Goal: Information Seeking & Learning: Check status

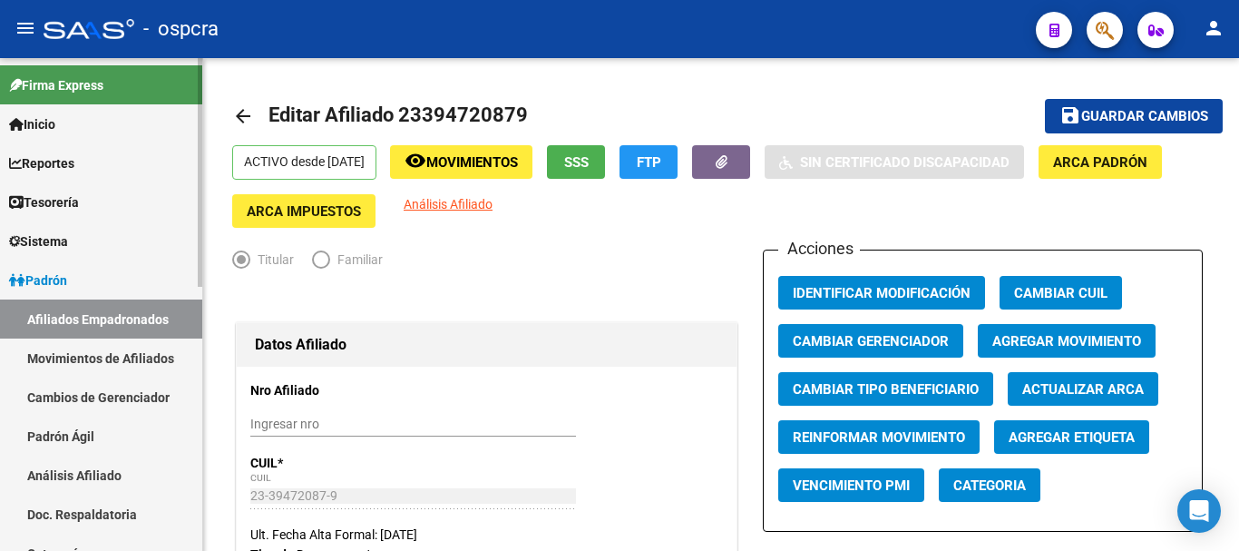
click at [85, 280] on link "Padrón" at bounding box center [101, 279] width 202 height 39
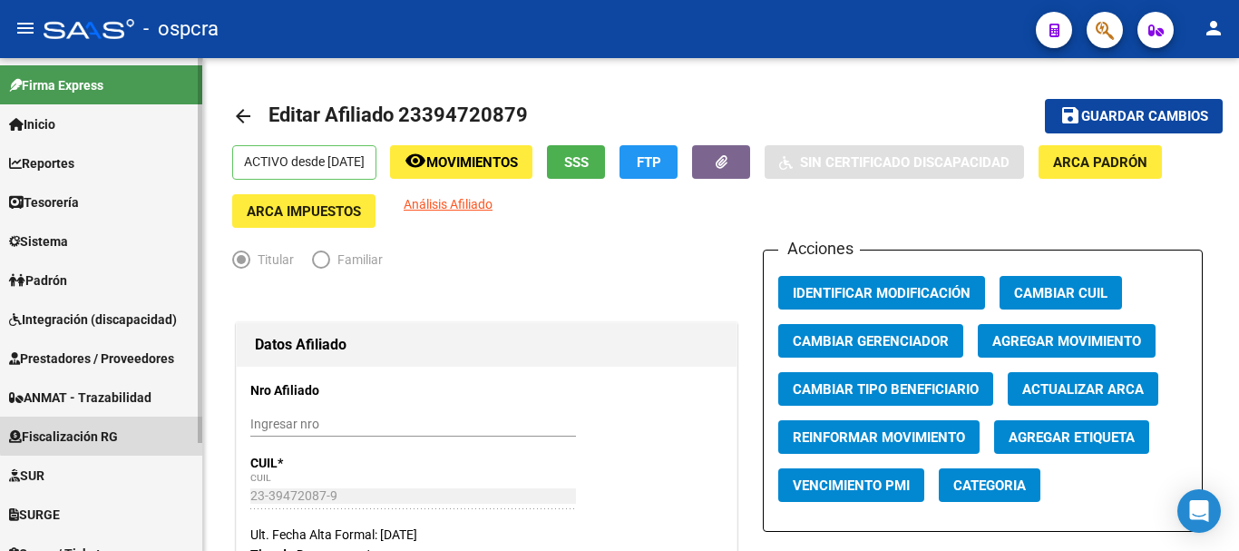
click at [118, 433] on span "Fiscalización RG" at bounding box center [63, 436] width 109 height 20
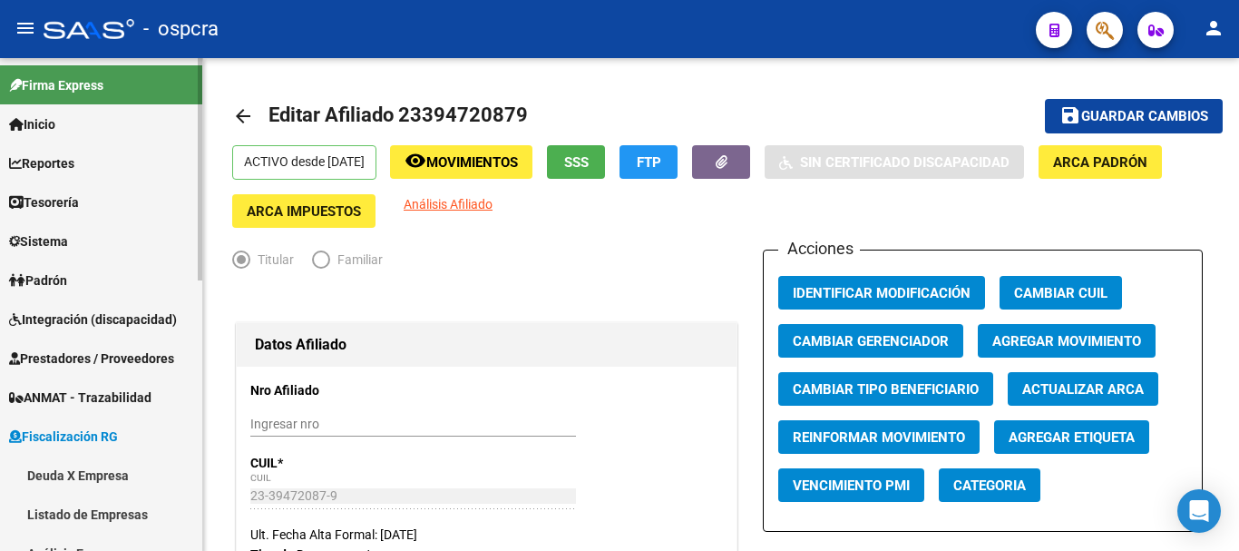
click at [96, 462] on link "Deuda X Empresa" at bounding box center [101, 474] width 202 height 39
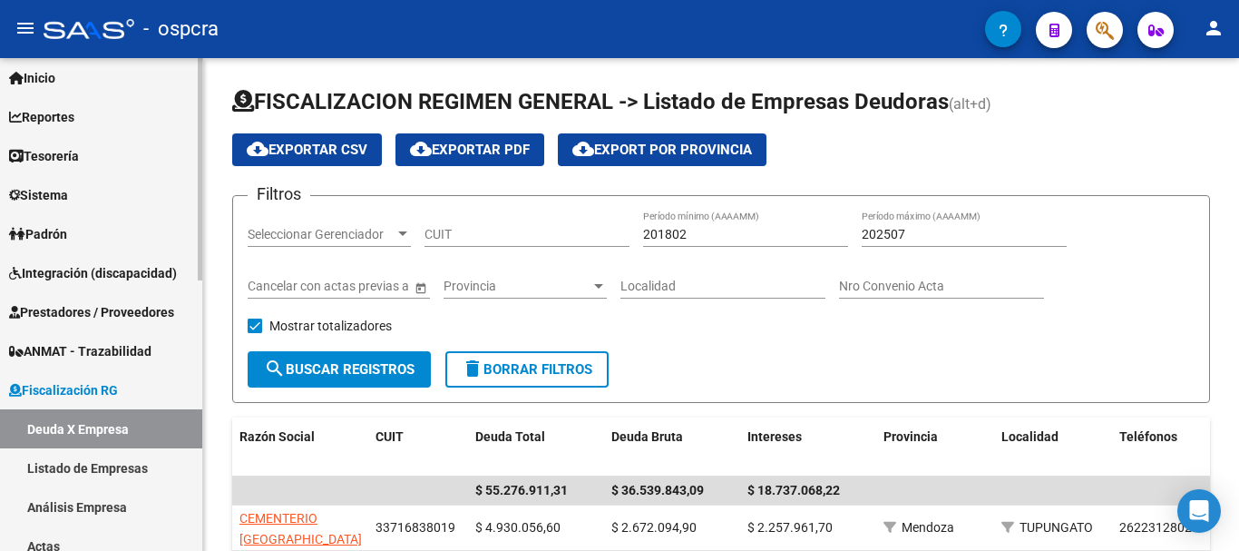
scroll to position [91, 0]
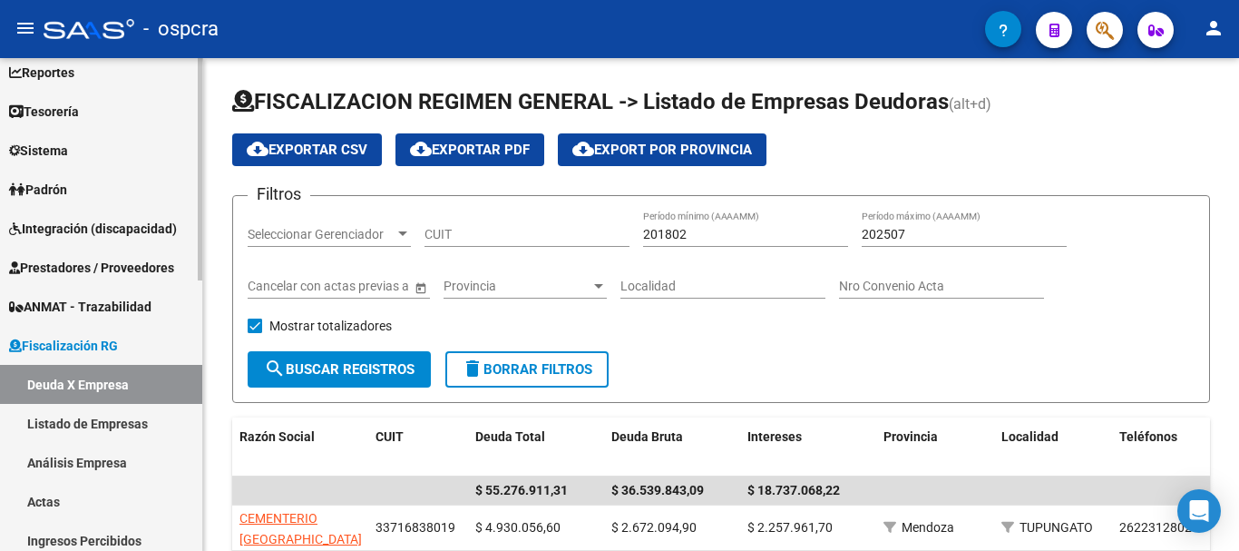
click at [122, 425] on link "Listado de Empresas" at bounding box center [101, 423] width 202 height 39
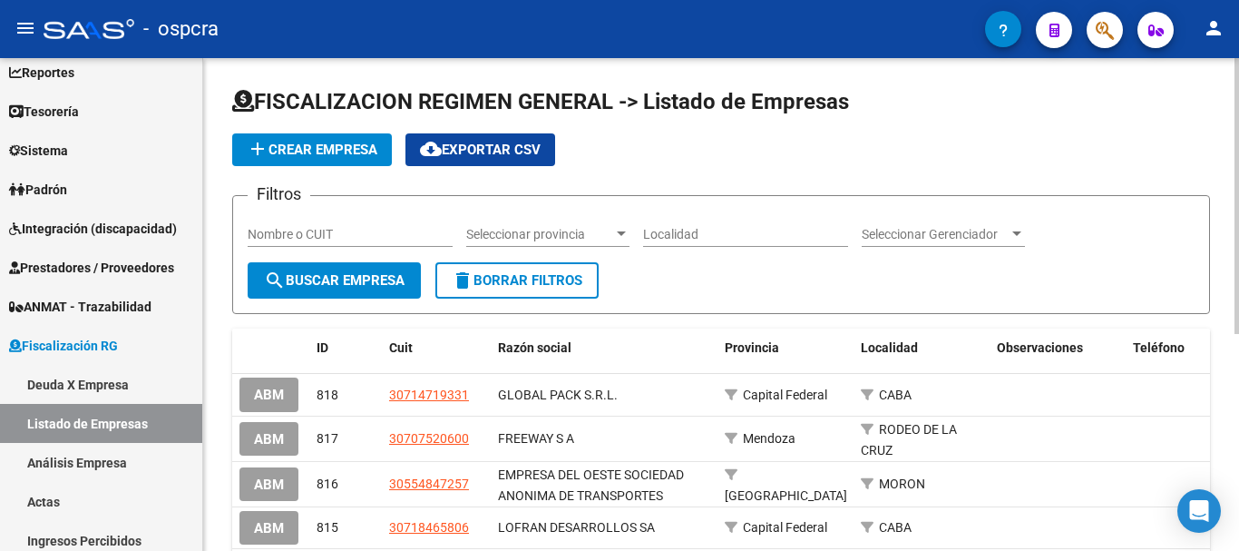
click at [368, 239] on input "Nombre o CUIT" at bounding box center [350, 234] width 205 height 15
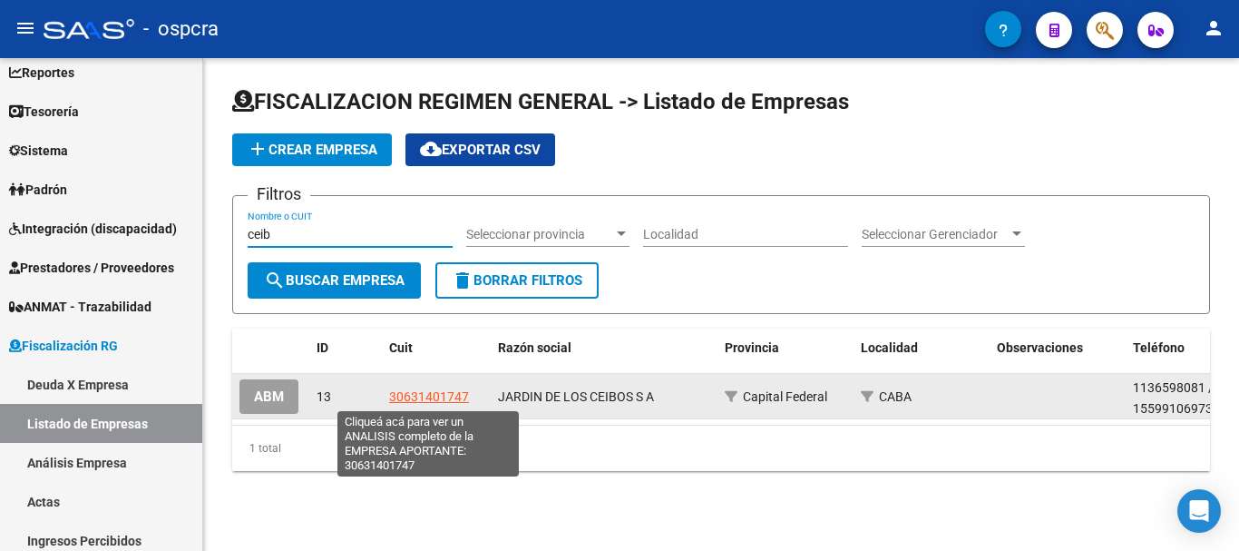
type input "ceib"
click at [420, 393] on span "30631401747" at bounding box center [429, 396] width 80 height 15
type textarea "30631401747"
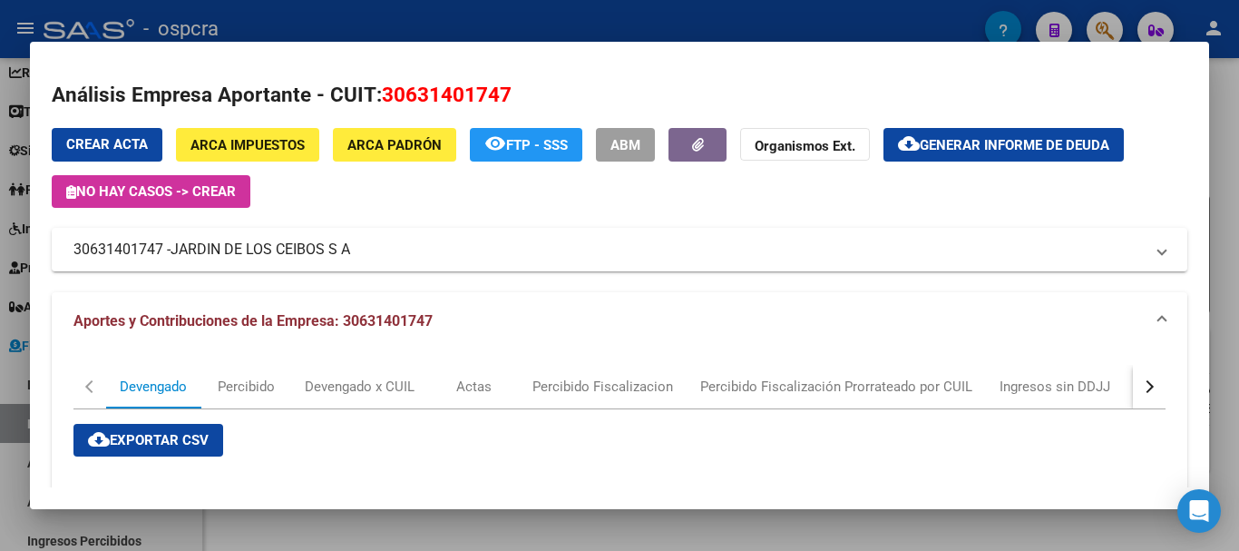
click at [1045, 151] on span "Generar informe de deuda" at bounding box center [1015, 145] width 190 height 16
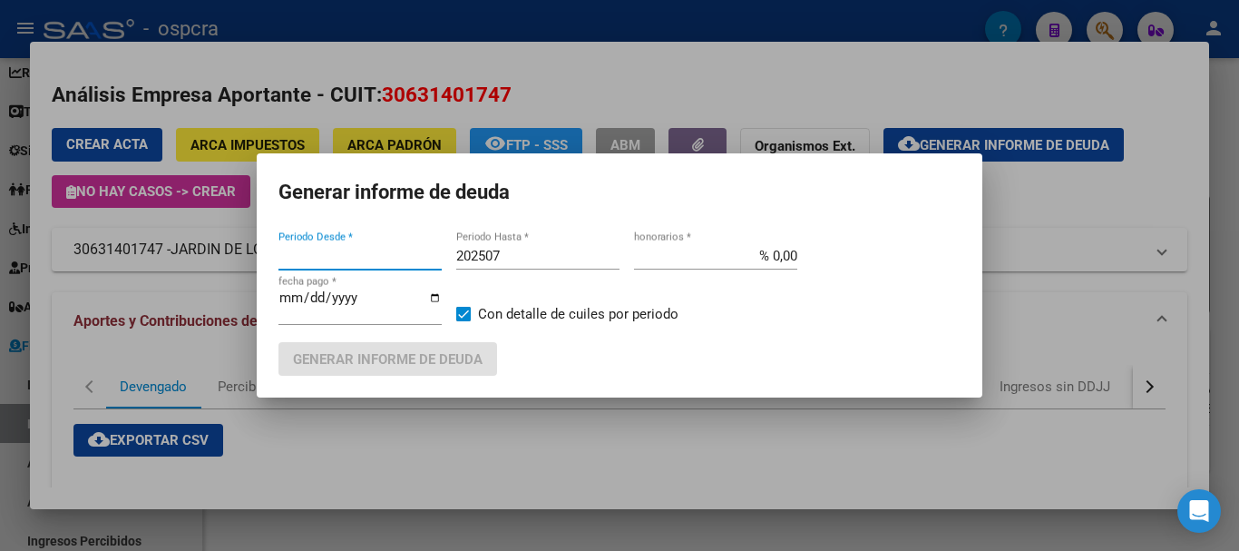
type input "202505"
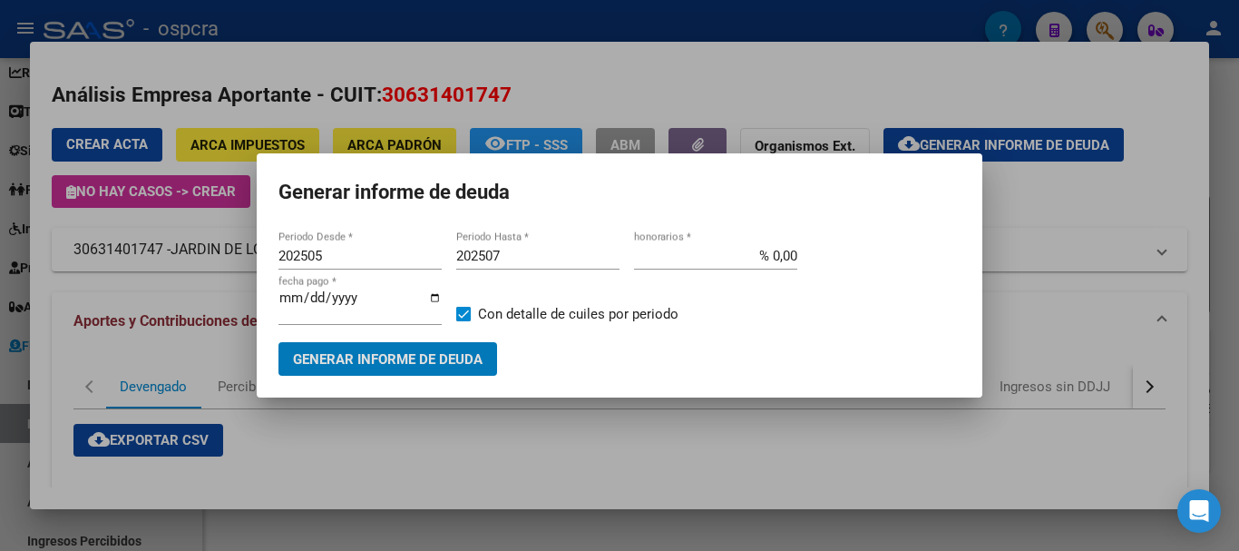
click at [581, 260] on input "202507" at bounding box center [537, 256] width 163 height 16
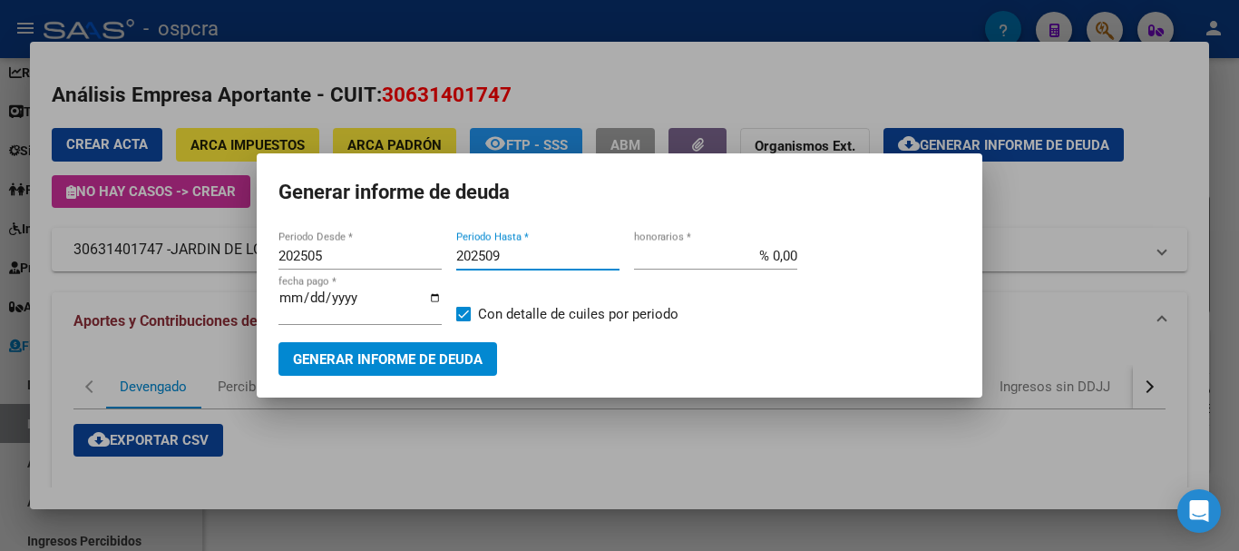
type input "202509"
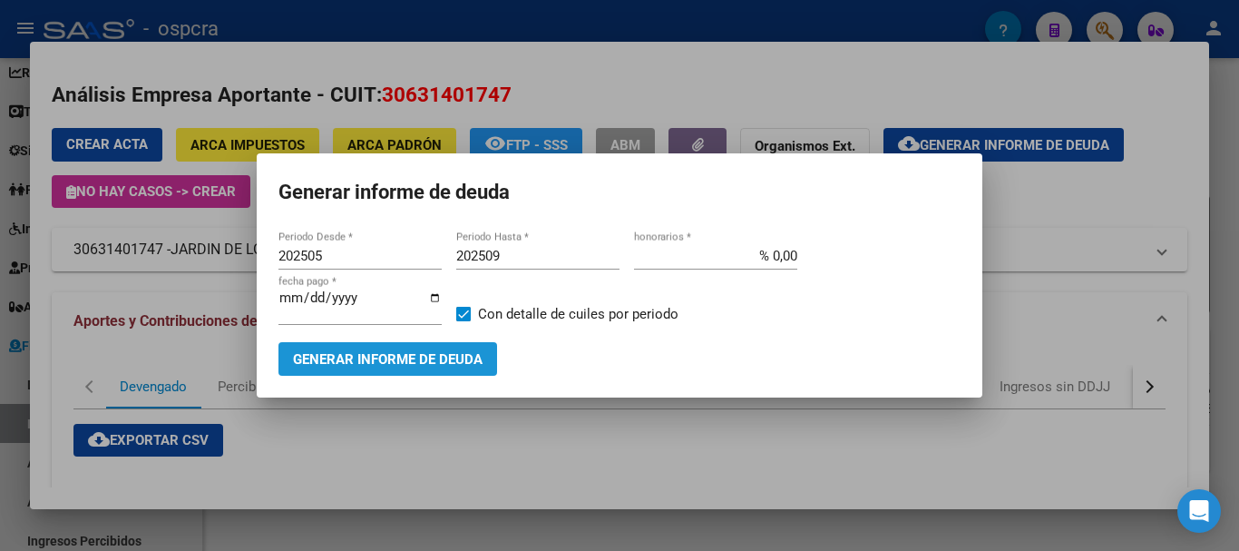
click at [491, 362] on button "Generar informe de deuda" at bounding box center [387, 359] width 219 height 34
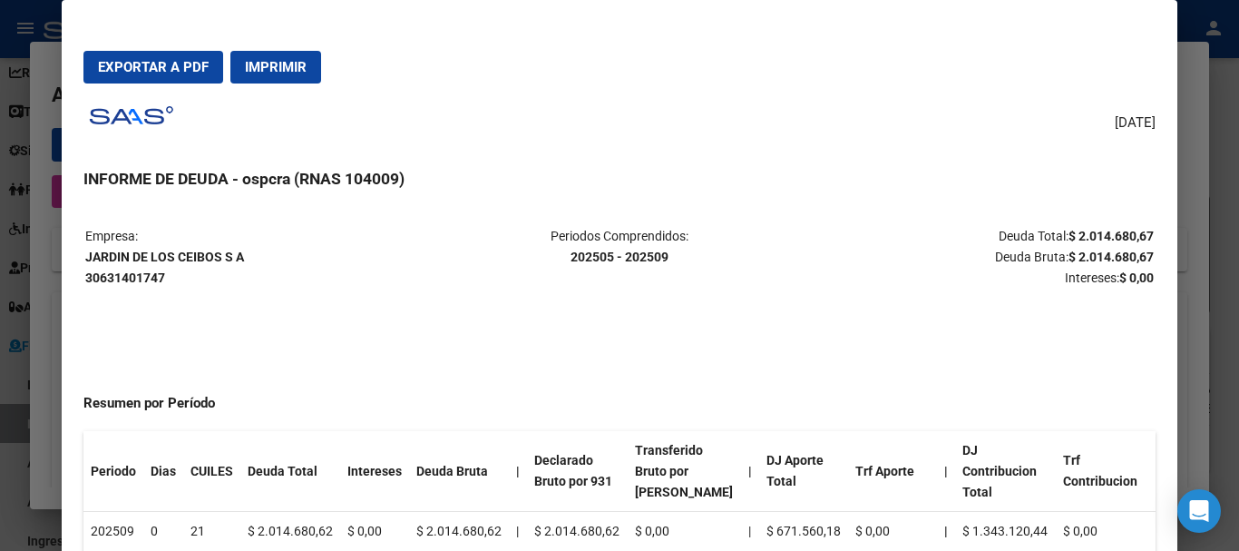
scroll to position [0, 75]
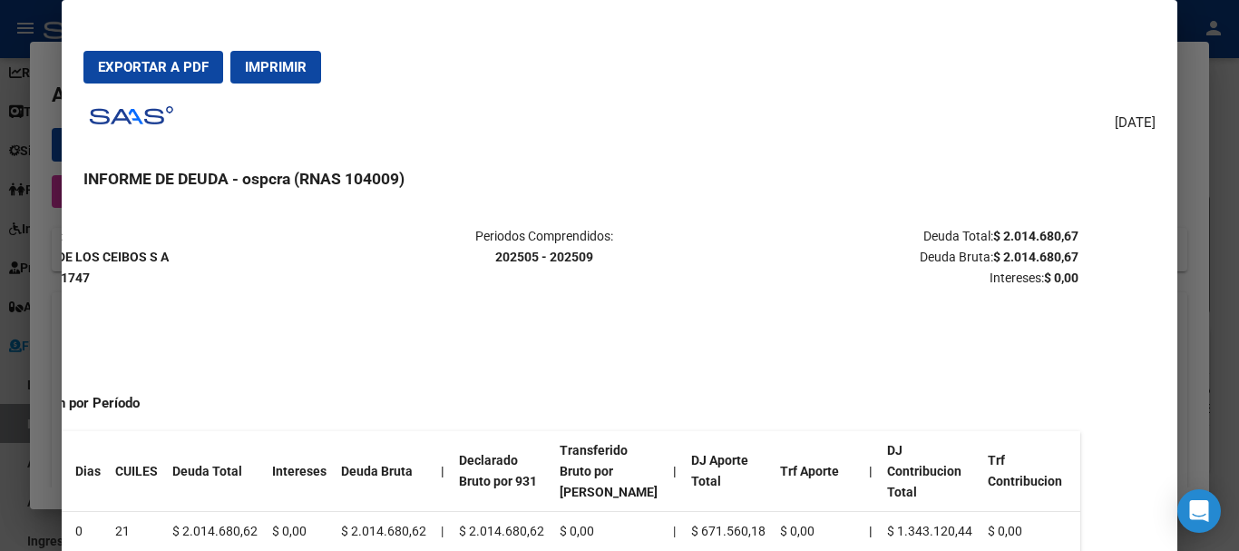
drag, startPoint x: 1056, startPoint y: 241, endPoint x: 1168, endPoint y: 260, distance: 114.1
click at [1168, 260] on mat-dialog-content "Empresa: [GEOGRAPHIC_DATA] S A 30631401747 Periodos Comprendidos: 202505 - 2025…" at bounding box center [619, 404] width 1115 height 396
click at [1138, 272] on mat-dialog-content "Empresa: [GEOGRAPHIC_DATA] S A 30631401747 Periodos Comprendidos: 202505 - 2025…" at bounding box center [619, 404] width 1115 height 396
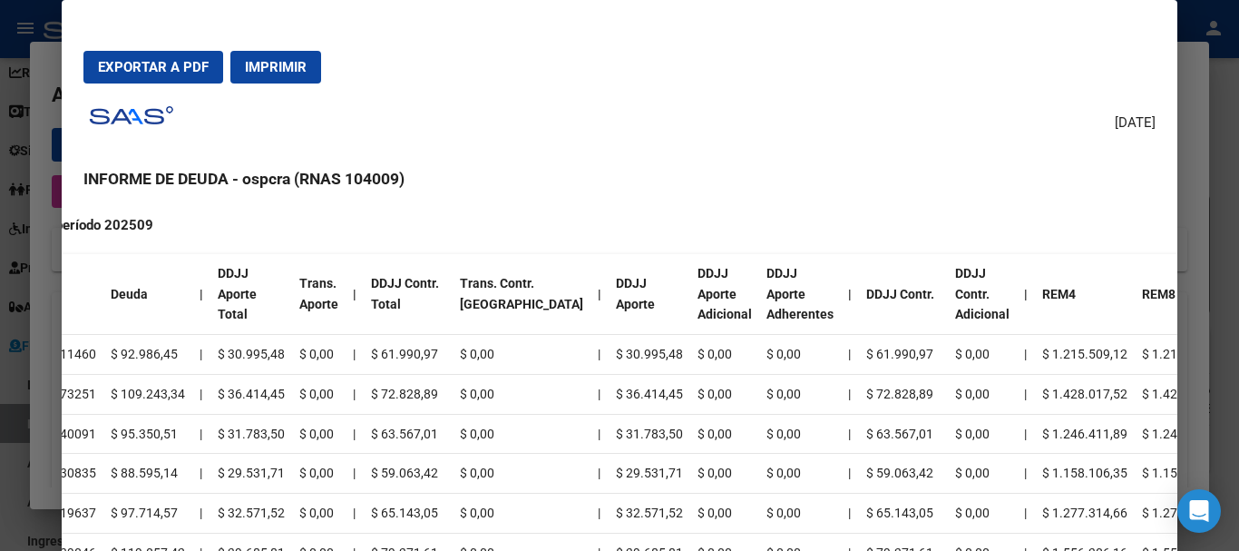
scroll to position [0, 74]
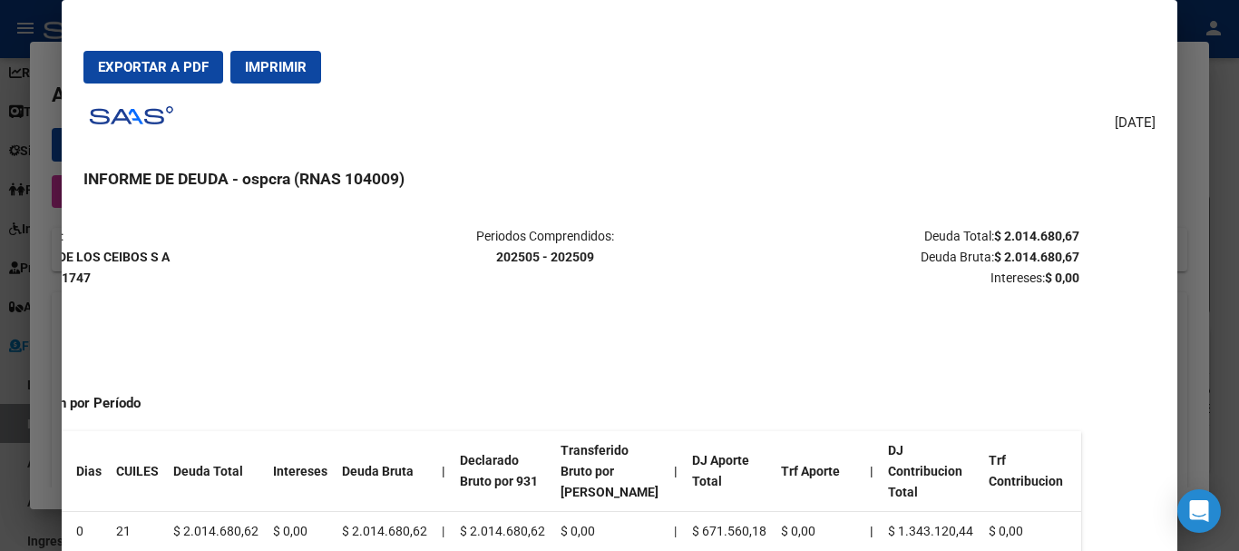
click at [806, 533] on td "$ 0,00" at bounding box center [818, 532] width 89 height 40
click at [803, 532] on td "$ 0,00" at bounding box center [818, 532] width 89 height 40
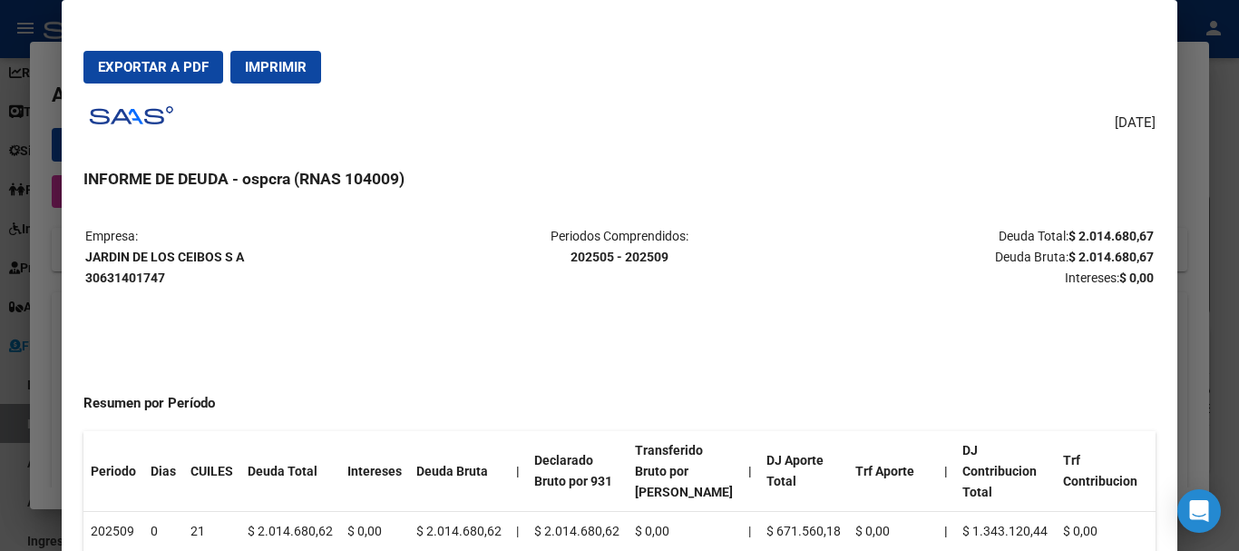
drag, startPoint x: 747, startPoint y: 528, endPoint x: 0, endPoint y: 519, distance: 746.6
click at [0, 519] on div "Análisis Empresa Aportante - CUIT: 30631401747 Crear Acta ARCA Impuestos ARCA P…" at bounding box center [619, 275] width 1239 height 551
drag, startPoint x: 654, startPoint y: 379, endPoint x: 652, endPoint y: 363, distance: 16.4
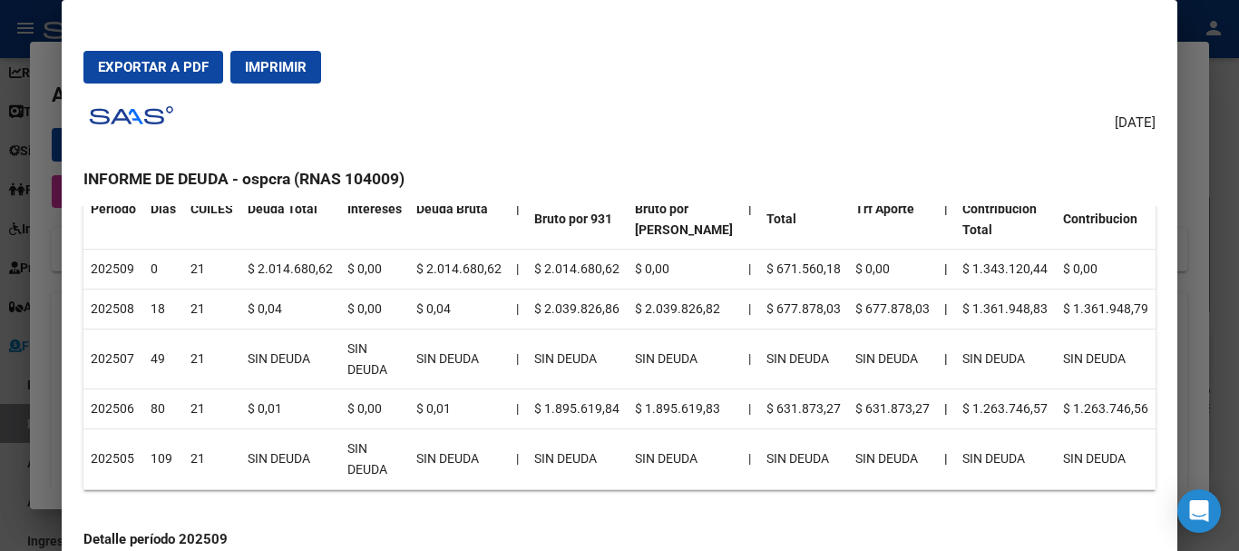
scroll to position [272, 0]
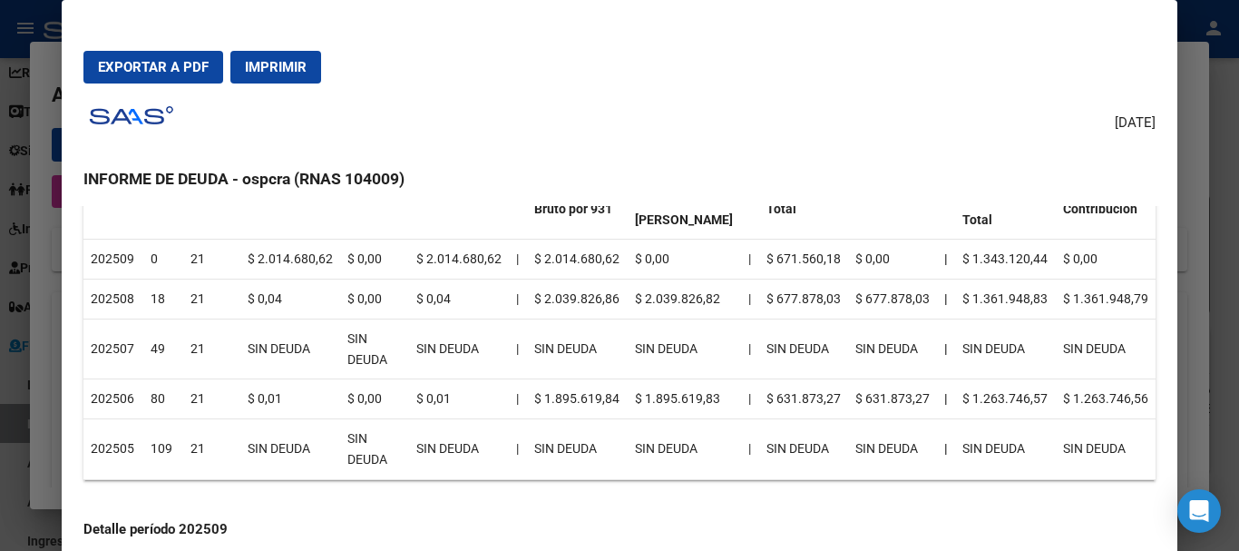
click at [206, 337] on td "21" at bounding box center [211, 348] width 57 height 61
click at [133, 399] on td "202506" at bounding box center [113, 399] width 60 height 40
click at [123, 451] on td "202505" at bounding box center [113, 449] width 60 height 61
click at [177, 453] on tr "202505 109 21 SIN DEUDA SIN DEUDA SIN DEUDA | SIN DEUDA SIN DEUDA | SIN DEUDA S…" at bounding box center [618, 449] width 1071 height 61
click at [177, 453] on td "109" at bounding box center [163, 449] width 40 height 61
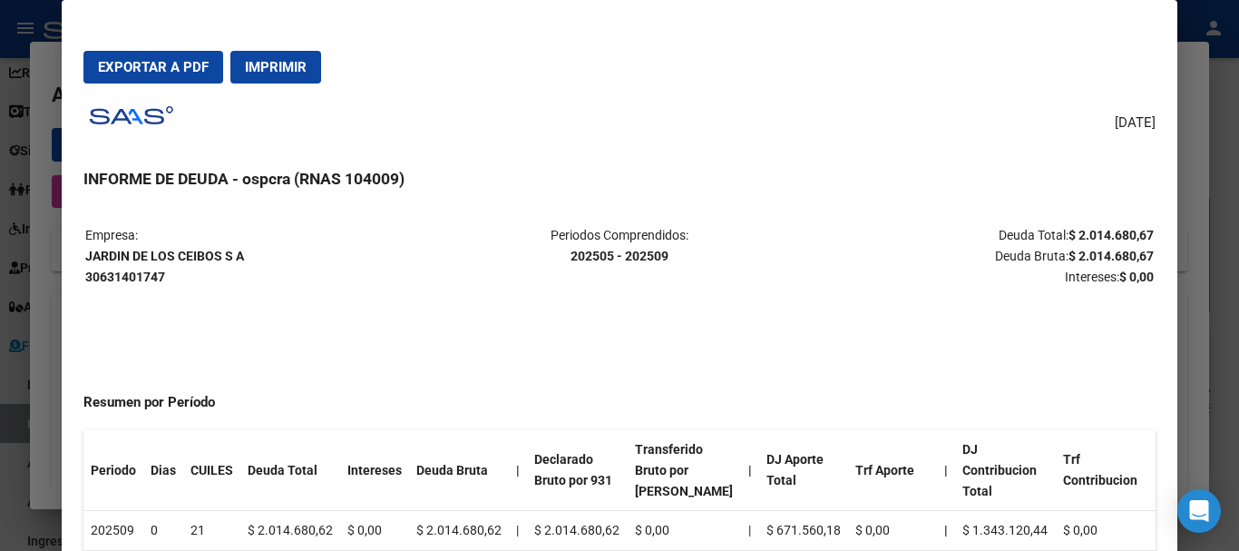
scroll to position [0, 0]
click at [0, 403] on div at bounding box center [619, 275] width 1239 height 551
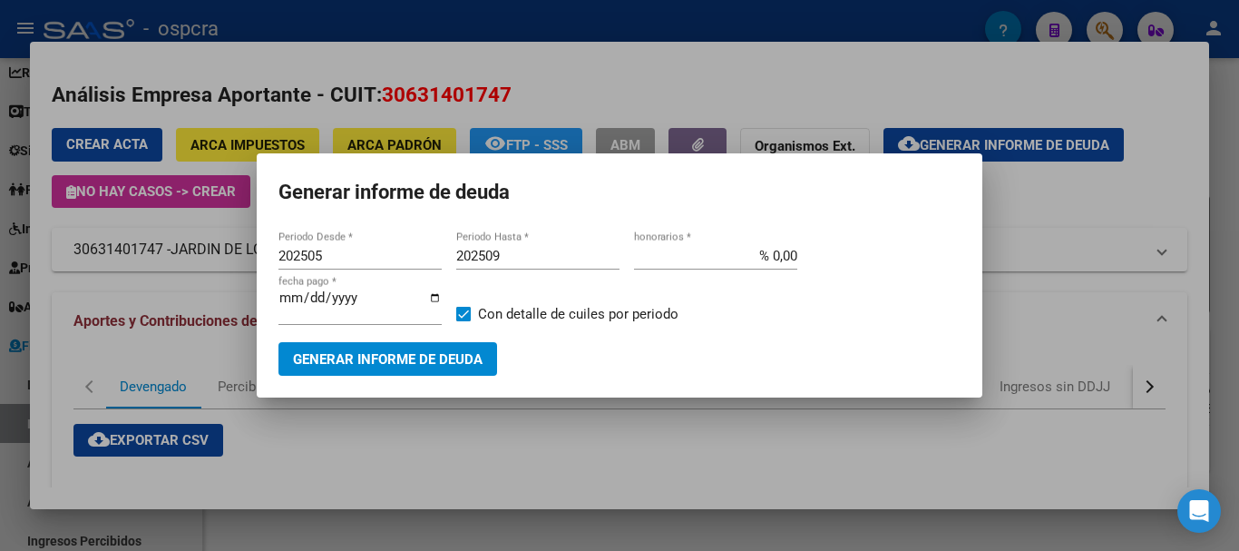
click at [334, 254] on input "202505" at bounding box center [359, 256] width 163 height 16
type input "202501"
click at [325, 360] on span "Generar informe de deuda" at bounding box center [388, 359] width 190 height 16
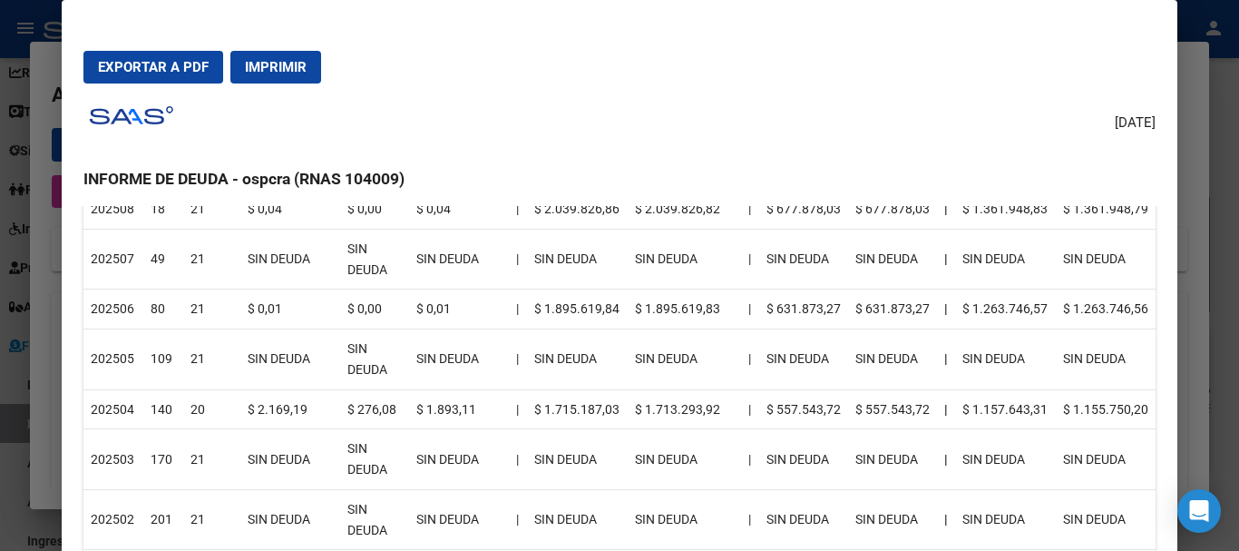
scroll to position [363, 0]
click at [276, 405] on td "$ 2.169,19" at bounding box center [290, 408] width 100 height 40
drag, startPoint x: 256, startPoint y: 410, endPoint x: 305, endPoint y: 410, distance: 49.0
click at [305, 410] on td "$ 2.169,19" at bounding box center [290, 408] width 100 height 40
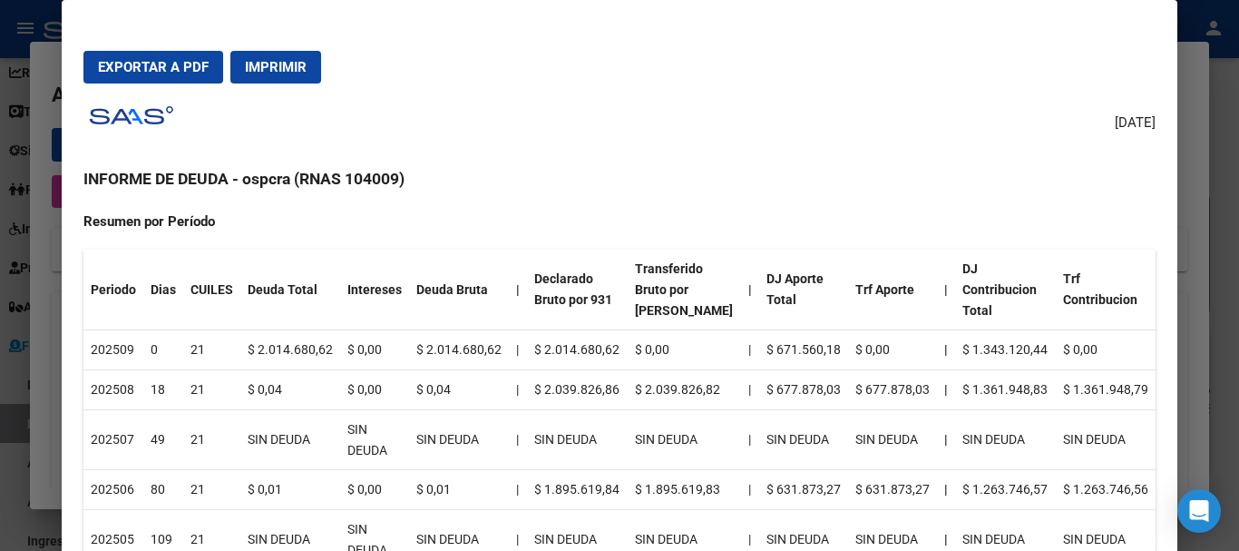
scroll to position [0, 0]
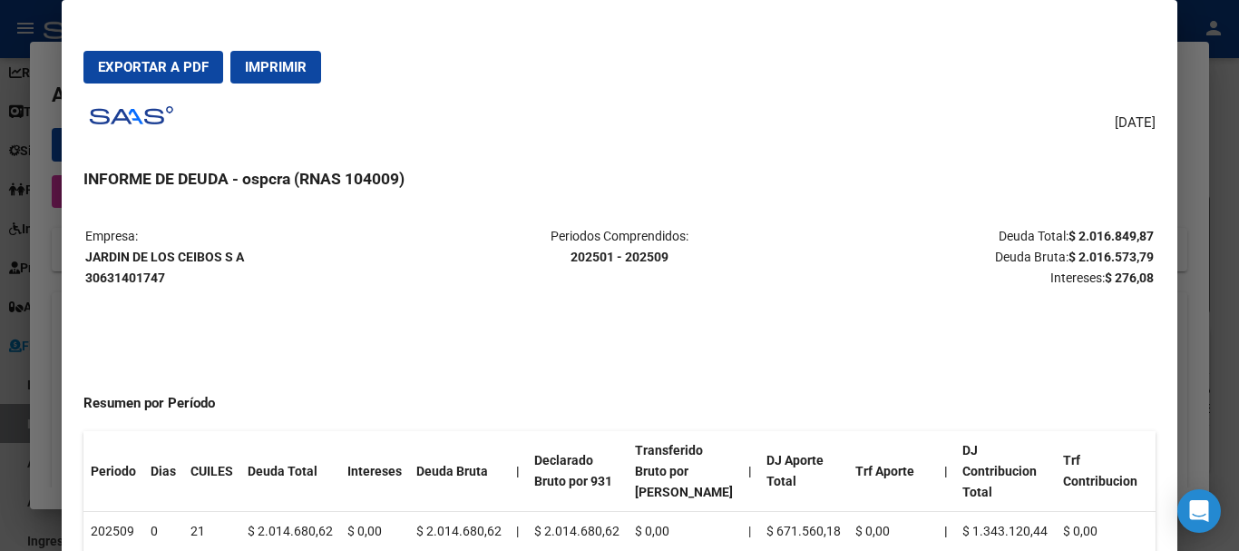
drag, startPoint x: 995, startPoint y: 220, endPoint x: 1136, endPoint y: 233, distance: 141.2
click at [1136, 233] on mat-dialog-content "Empresa: [GEOGRAPHIC_DATA] S A 30631401747 Periodos Comprendidos: 202501 - 2025…" at bounding box center [619, 404] width 1115 height 396
click at [1128, 236] on strong "$ 2.016.849,87" at bounding box center [1111, 236] width 85 height 15
drag, startPoint x: 991, startPoint y: 228, endPoint x: 1121, endPoint y: 221, distance: 130.8
click at [1121, 221] on mat-dialog-content "Empresa: [GEOGRAPHIC_DATA] S A 30631401747 Periodos Comprendidos: 202501 - 2025…" at bounding box center [619, 404] width 1115 height 396
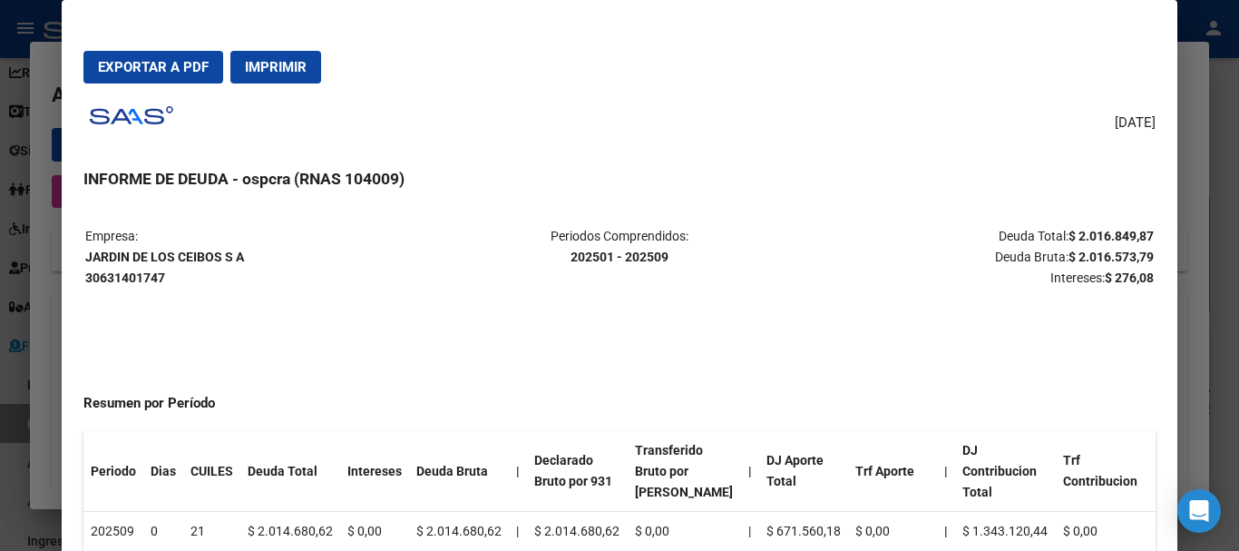
click at [1107, 274] on strong "$ 276,08" at bounding box center [1129, 277] width 49 height 15
click at [0, 273] on div at bounding box center [619, 275] width 1239 height 551
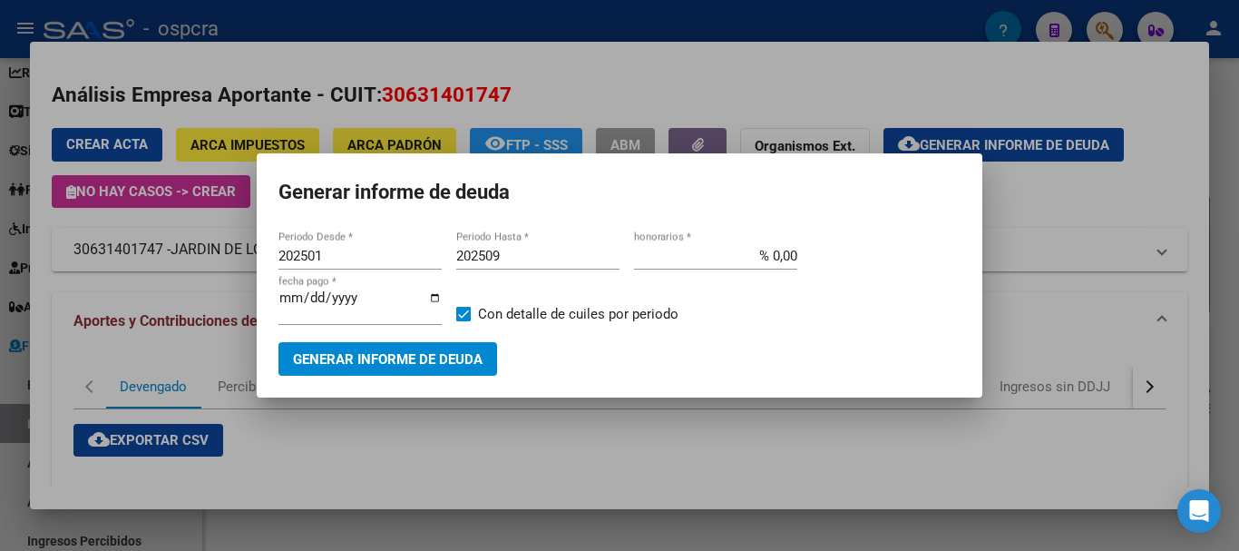
click at [538, 250] on input "202509" at bounding box center [537, 256] width 163 height 16
type input "202508"
click at [407, 348] on button "Generar informe de deuda" at bounding box center [387, 359] width 219 height 34
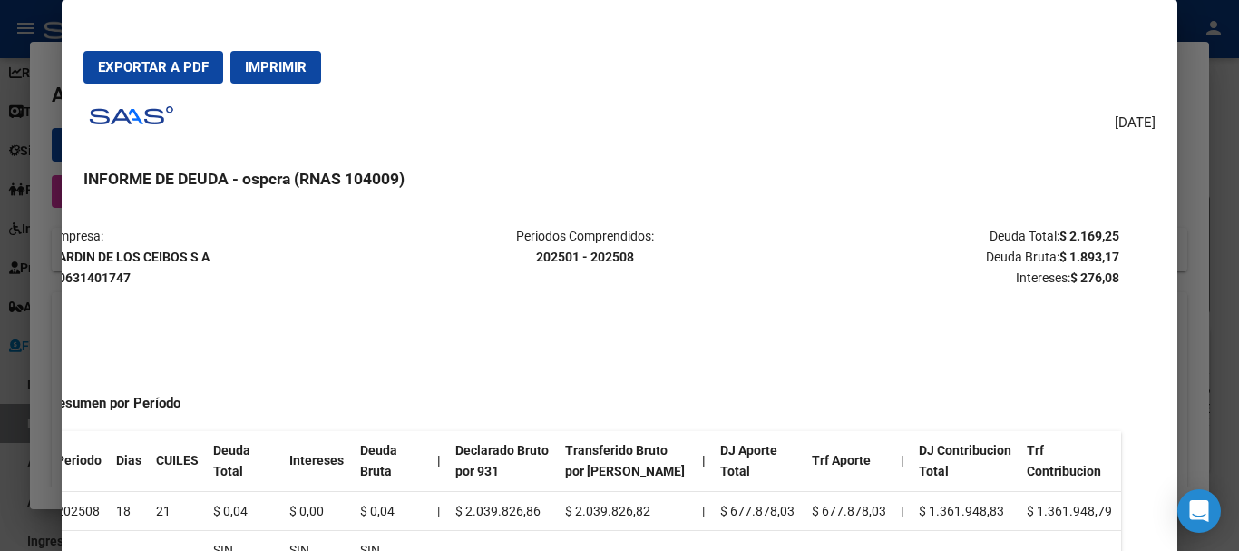
scroll to position [0, 73]
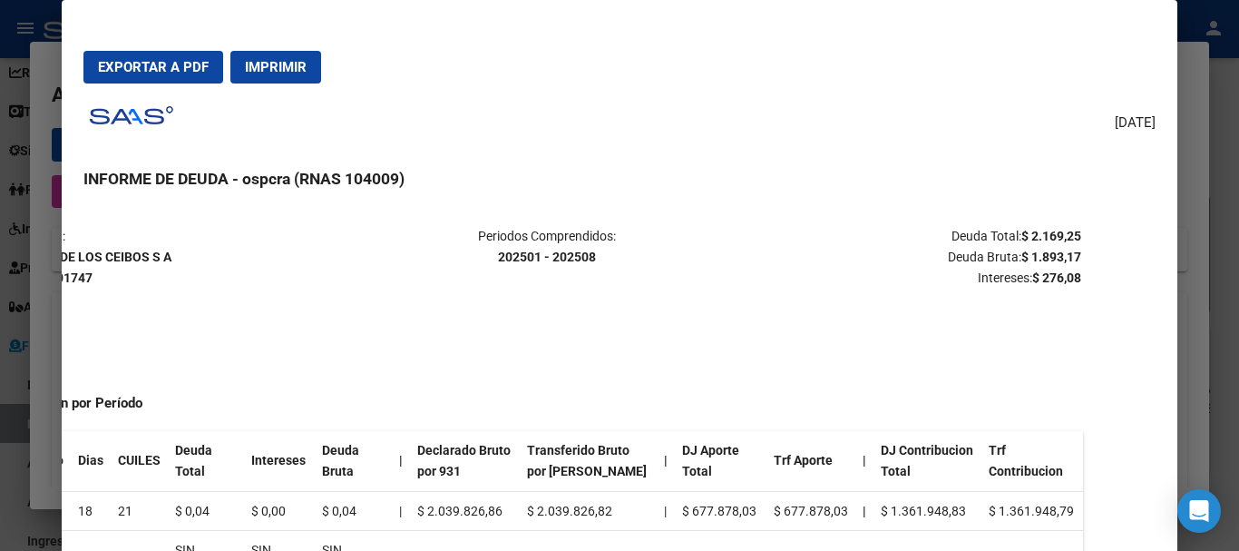
drag, startPoint x: 1007, startPoint y: 230, endPoint x: 1150, endPoint y: 230, distance: 143.3
click at [1150, 230] on mat-dialog-content "Empresa: JARDIN DE LOS CEIBOS S A 30631401747 Periodos Comprendidos: 202501 - 2…" at bounding box center [619, 404] width 1115 height 396
click at [1085, 259] on mat-dialog-content "Empresa: JARDIN DE LOS CEIBOS S A 30631401747 Periodos Comprendidos: 202501 - 2…" at bounding box center [619, 404] width 1115 height 396
drag, startPoint x: 1006, startPoint y: 234, endPoint x: 1070, endPoint y: 232, distance: 64.4
click at [1070, 232] on mat-dialog-content "Empresa: JARDIN DE LOS CEIBOS S A 30631401747 Periodos Comprendidos: 202501 - 2…" at bounding box center [619, 404] width 1115 height 396
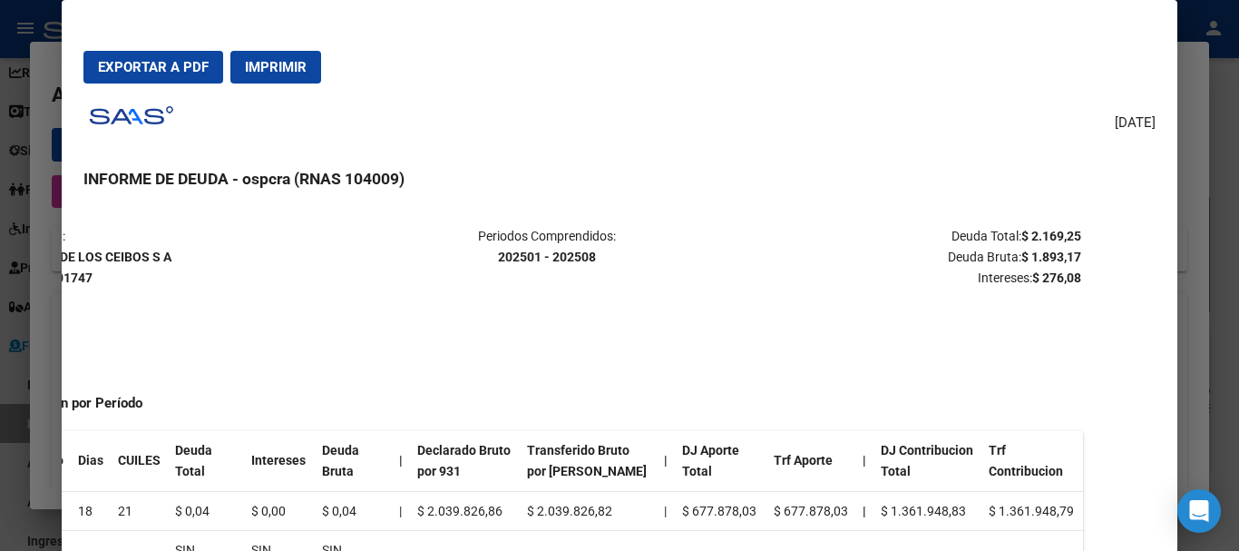
click at [1049, 271] on strong "$ 276,08" at bounding box center [1056, 277] width 49 height 15
click at [0, 316] on div at bounding box center [619, 275] width 1239 height 551
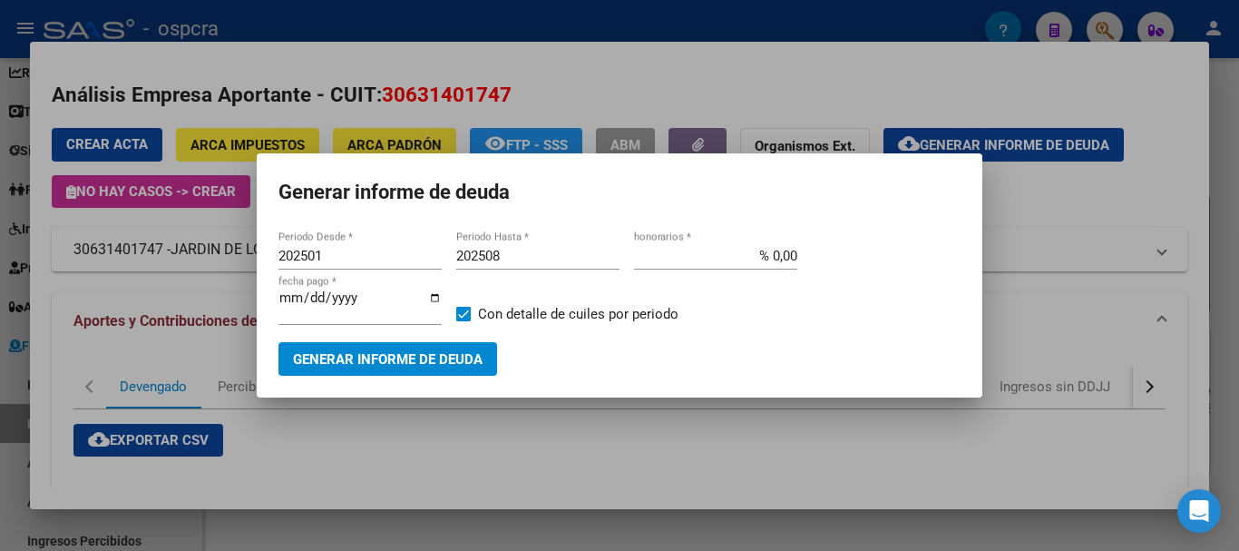
click at [0, 316] on div at bounding box center [619, 275] width 1239 height 551
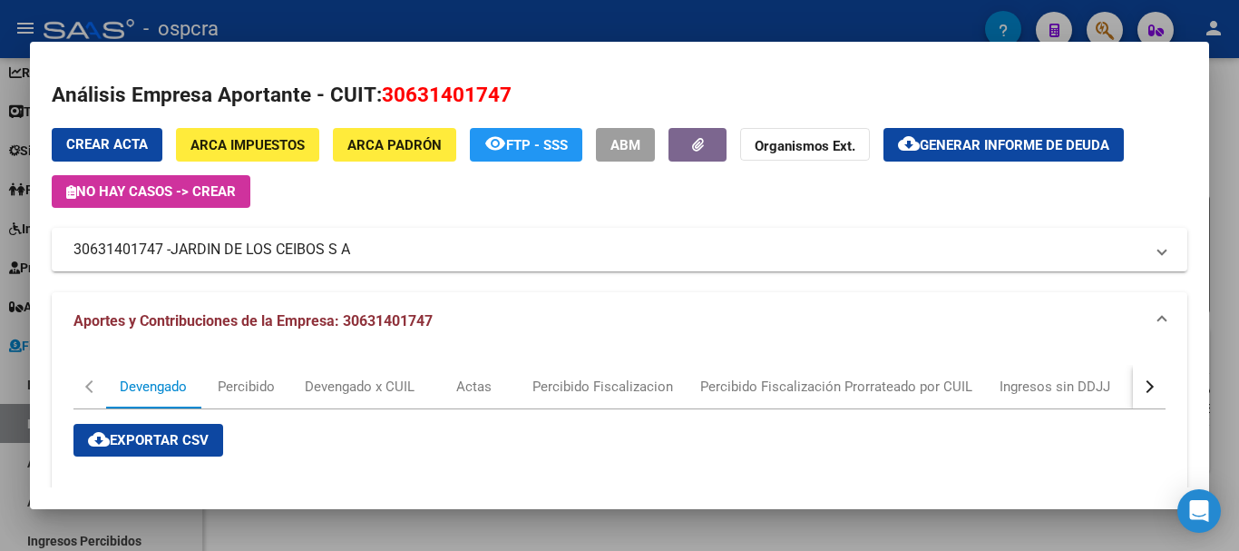
click at [0, 118] on div at bounding box center [619, 275] width 1239 height 551
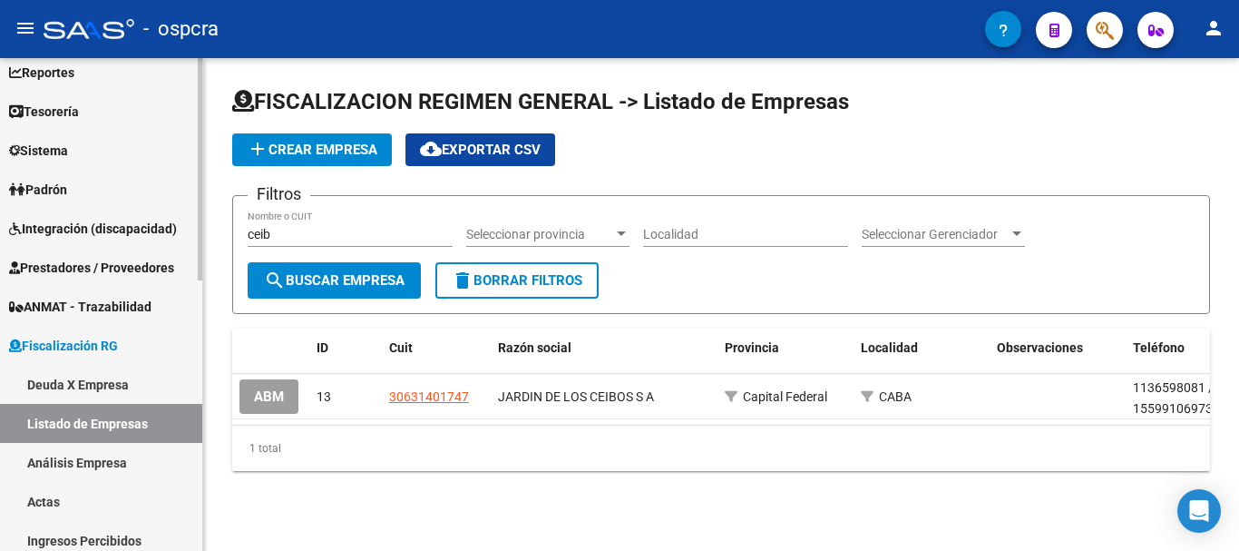
click at [118, 351] on span "Fiscalización RG" at bounding box center [63, 346] width 109 height 20
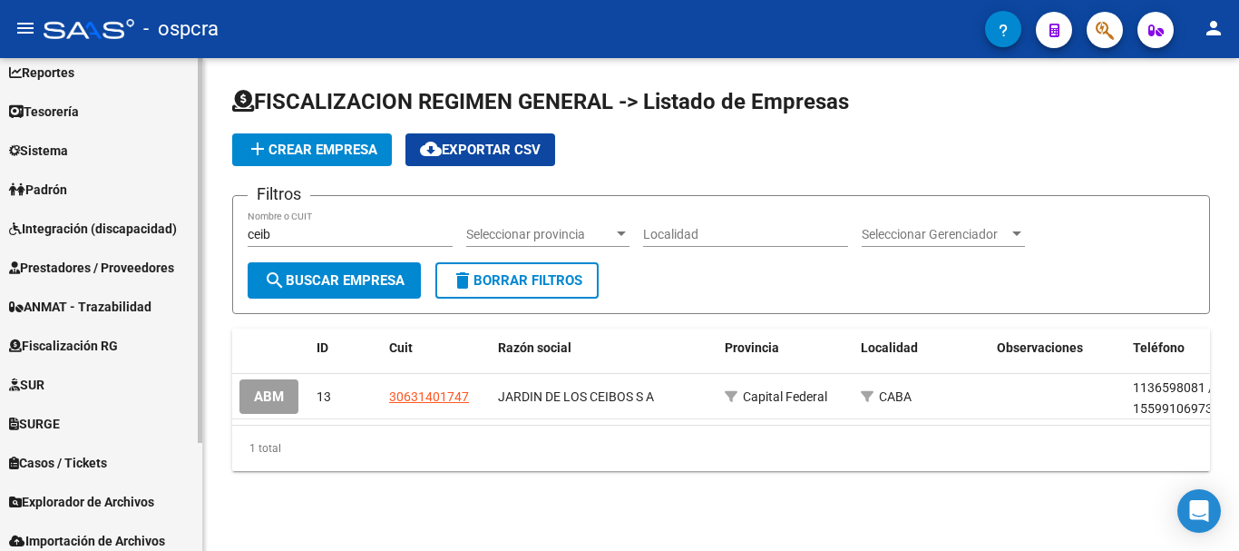
click at [116, 351] on span "Fiscalización RG" at bounding box center [63, 346] width 109 height 20
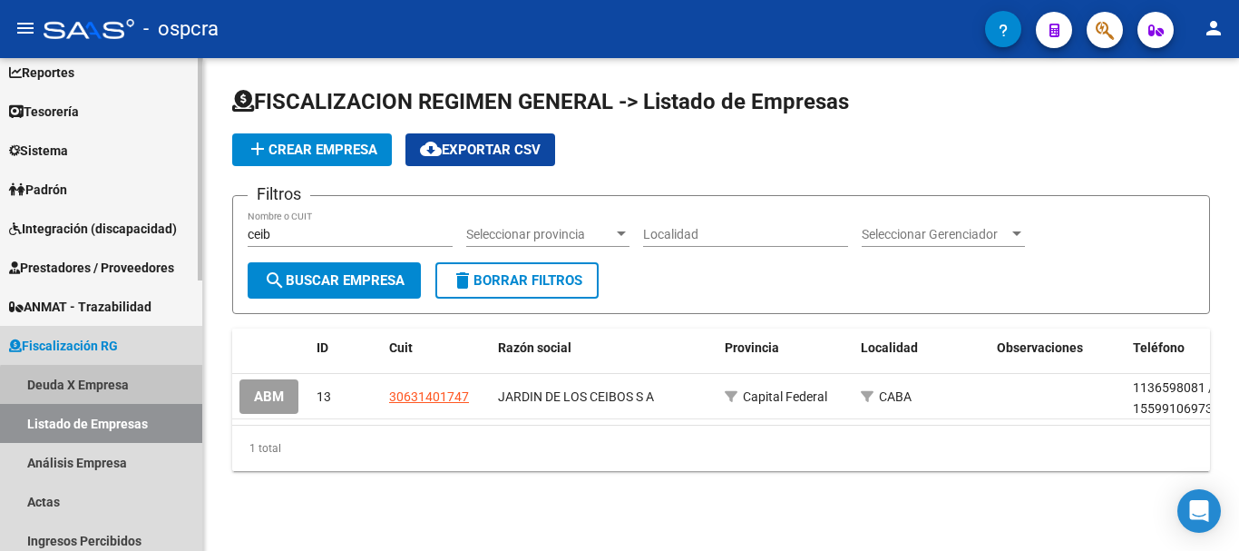
click at [102, 390] on link "Deuda X Empresa" at bounding box center [101, 384] width 202 height 39
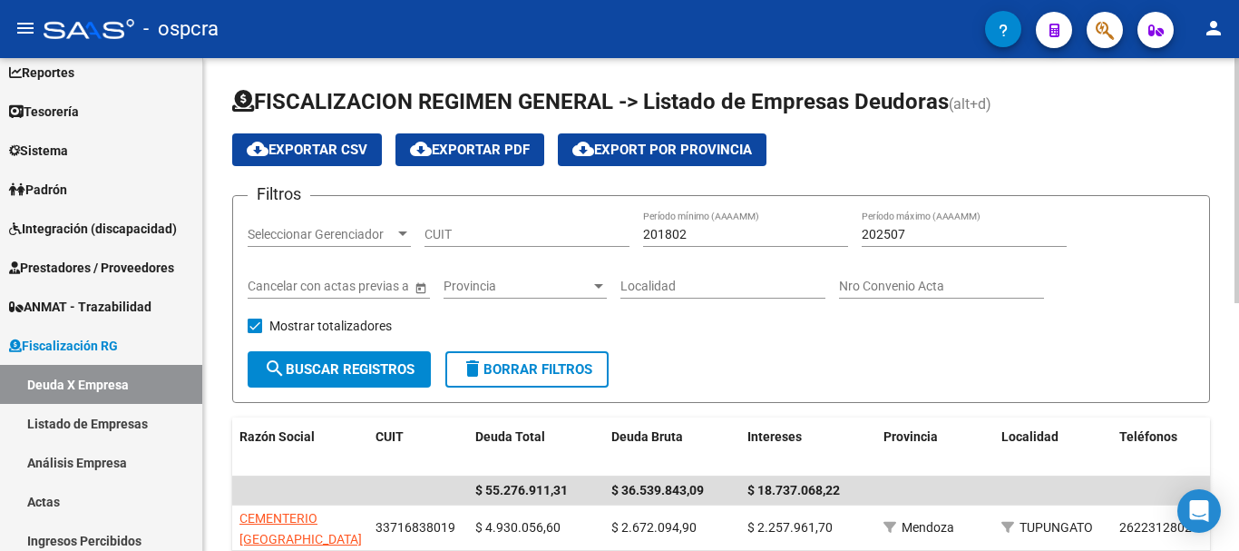
click at [505, 240] on input "CUIT" at bounding box center [527, 234] width 205 height 15
type input "62"
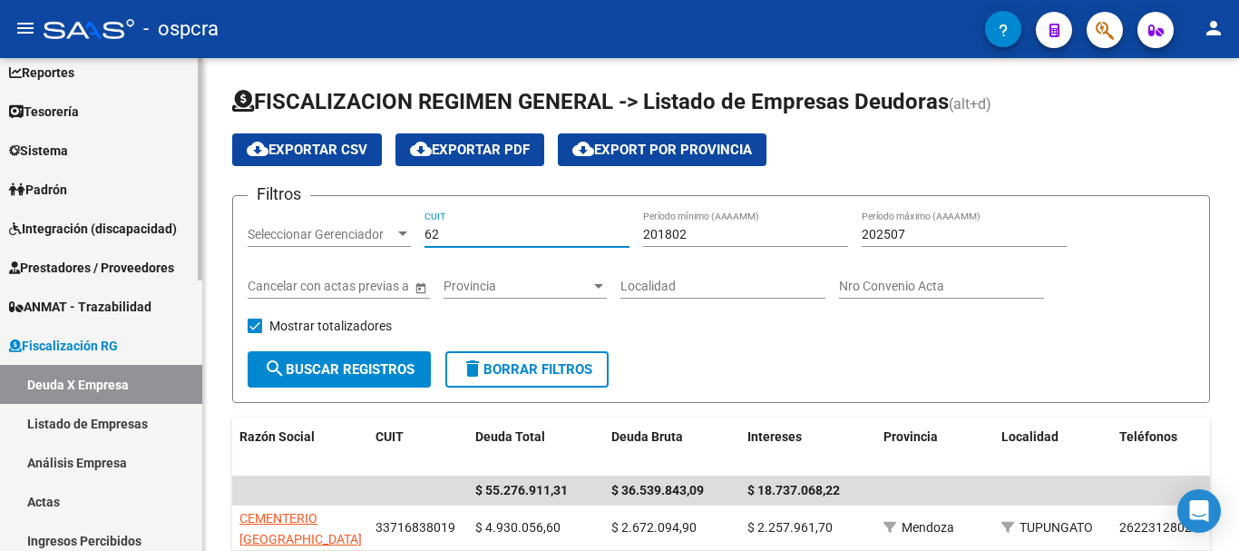
drag, startPoint x: 505, startPoint y: 240, endPoint x: 89, endPoint y: 211, distance: 417.4
click at [89, 211] on mat-sidenav-container "Firma Express Inicio Calendario SSS Instructivos Contacto OS Reportes Ingresos …" at bounding box center [619, 304] width 1239 height 493
paste input "30-63140174-7"
type input "30-63140174-7"
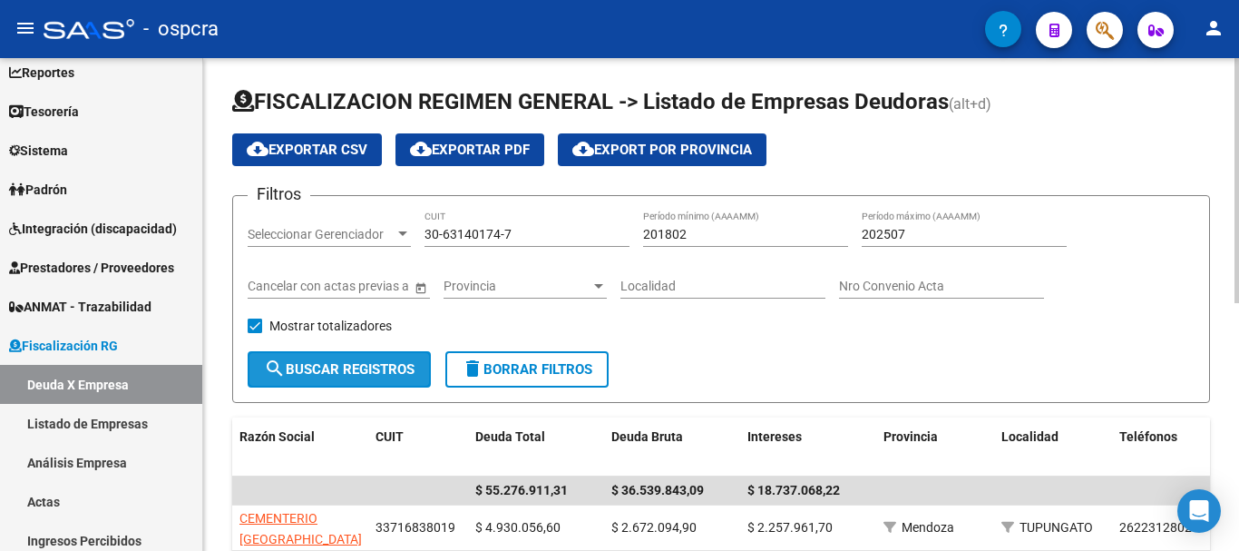
click at [382, 369] on span "search Buscar Registros" at bounding box center [339, 369] width 151 height 16
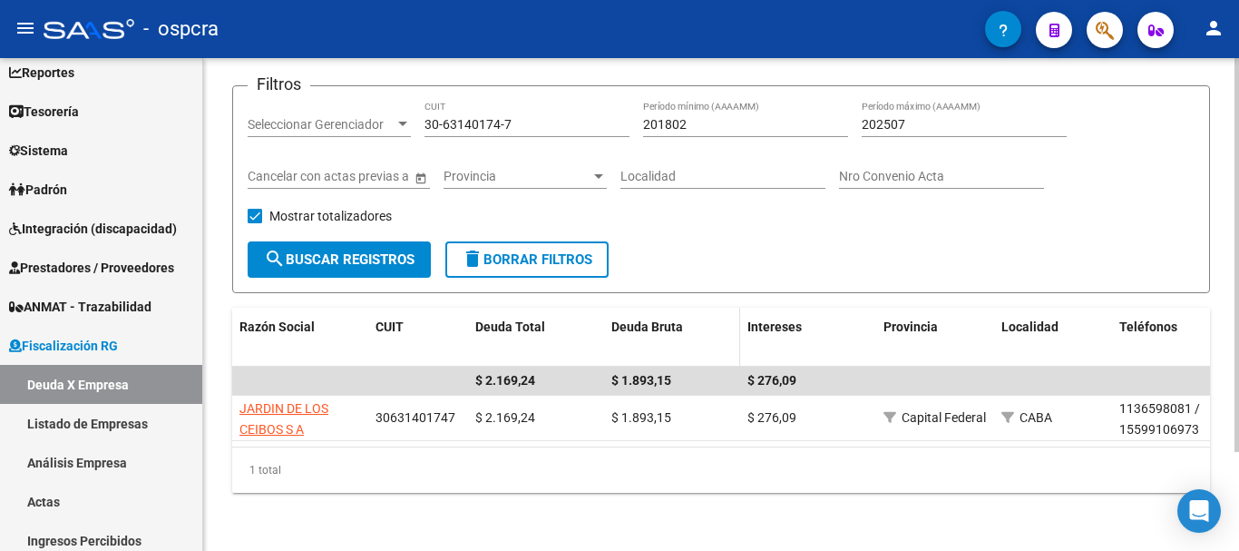
scroll to position [124, 0]
click at [58, 490] on link "Actas" at bounding box center [101, 501] width 202 height 39
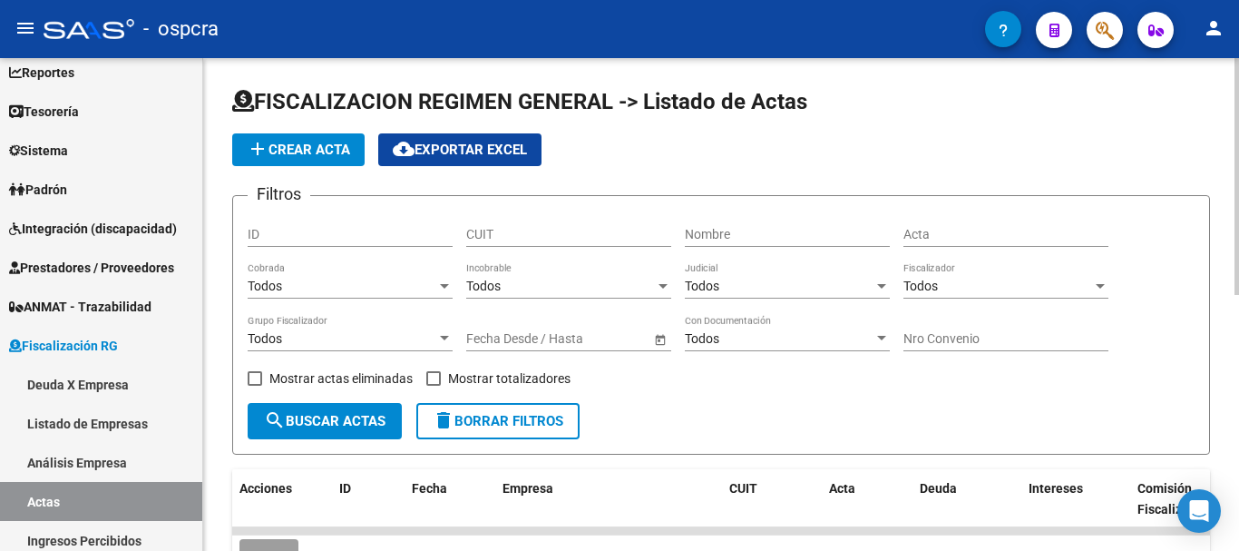
click at [561, 230] on input "CUIT" at bounding box center [568, 234] width 205 height 15
paste input "30-63140174-7"
type input "30-63140174-7"
click at [298, 391] on div "Mostrar actas eliminadas" at bounding box center [337, 384] width 179 height 36
click at [311, 405] on button "search Buscar Actas" at bounding box center [325, 421] width 154 height 36
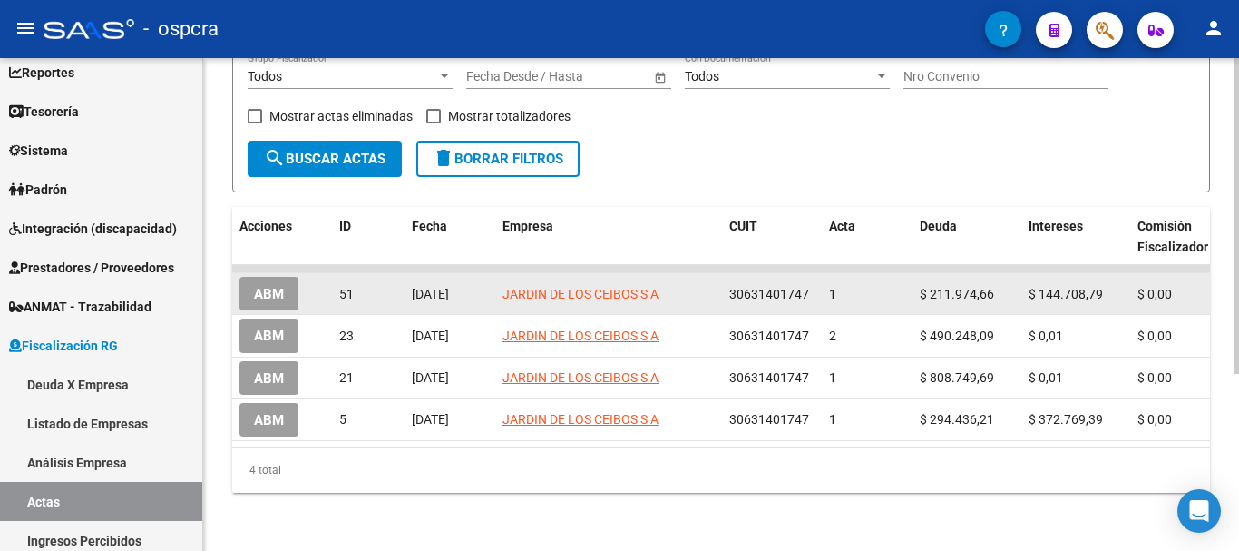
click at [278, 273] on datatable-body-cell "ABM" at bounding box center [282, 293] width 100 height 41
click at [275, 277] on button "ABM" at bounding box center [268, 294] width 59 height 34
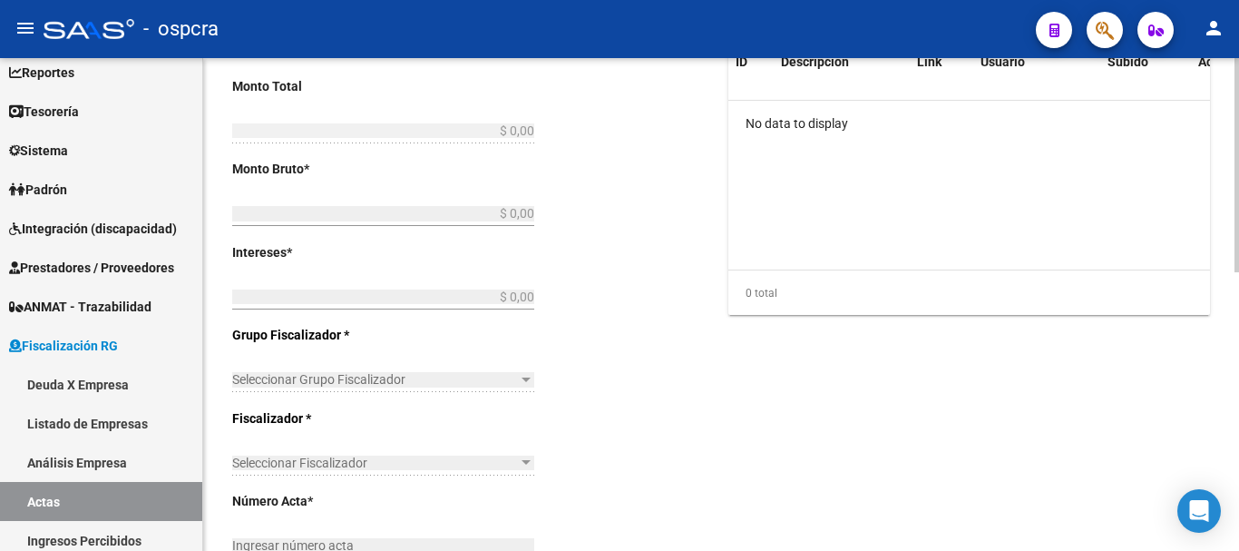
type input "202407"
type input "$ 356.683,45"
type input "$ 211.974,66"
type input "$ 144.708,79"
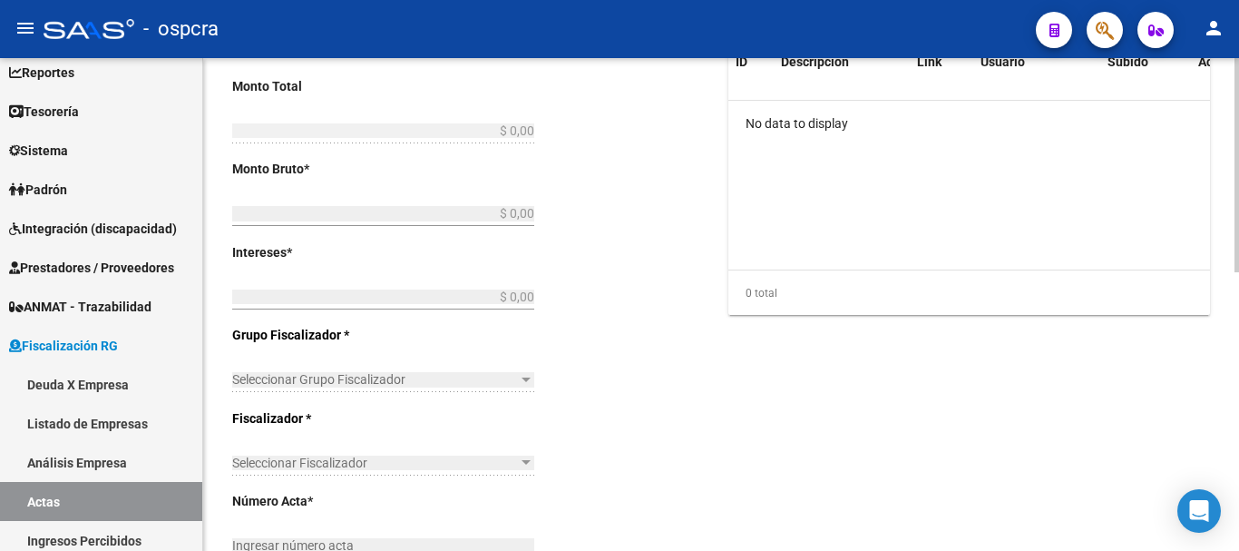
type input "1"
checkbox input "true"
type input "ABONA $370.550 - DIFERENCIA $13.866,55"
type input "[DATE]"
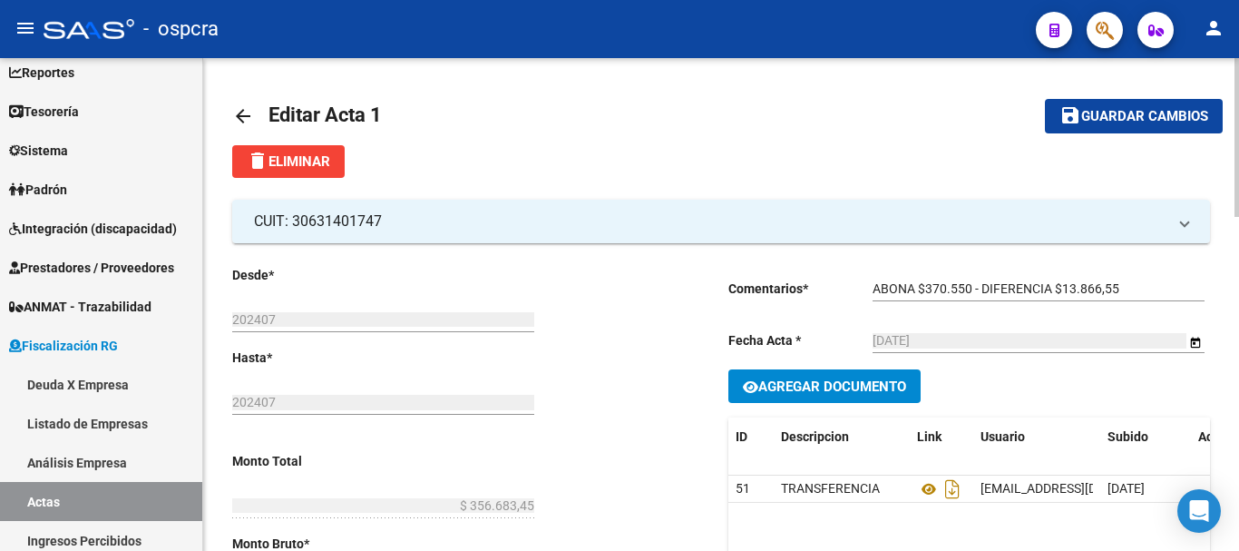
click at [241, 105] on mat-icon "arrow_back" at bounding box center [243, 116] width 22 height 22
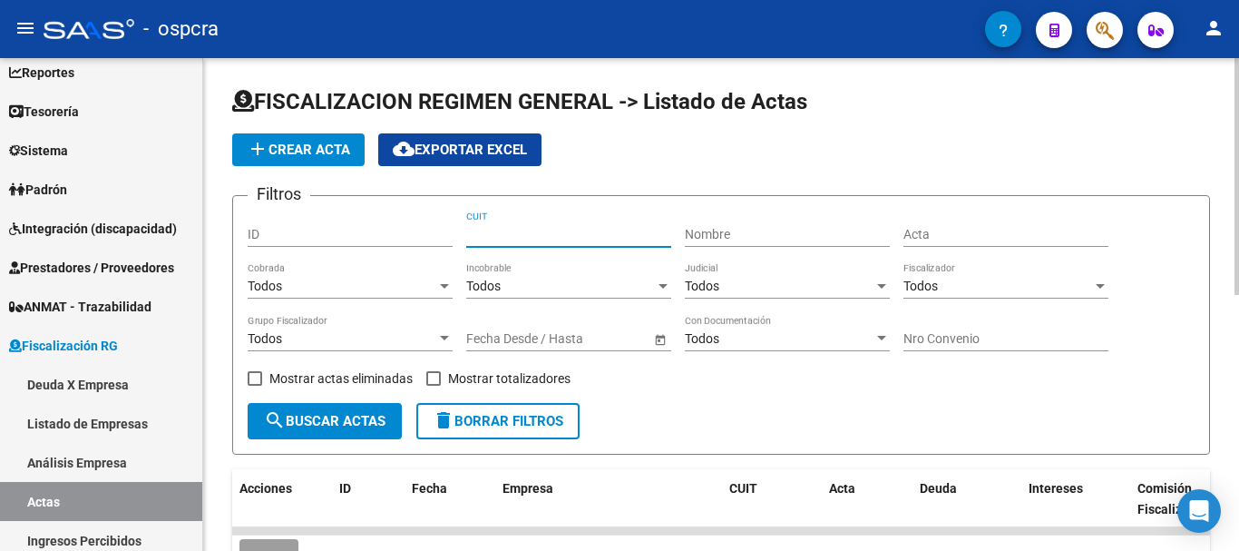
click at [621, 227] on input "CUIT" at bounding box center [568, 234] width 205 height 15
paste input "30-63140174-7"
type input "30-63140174-7"
click at [360, 417] on span "search Buscar Actas" at bounding box center [325, 421] width 122 height 16
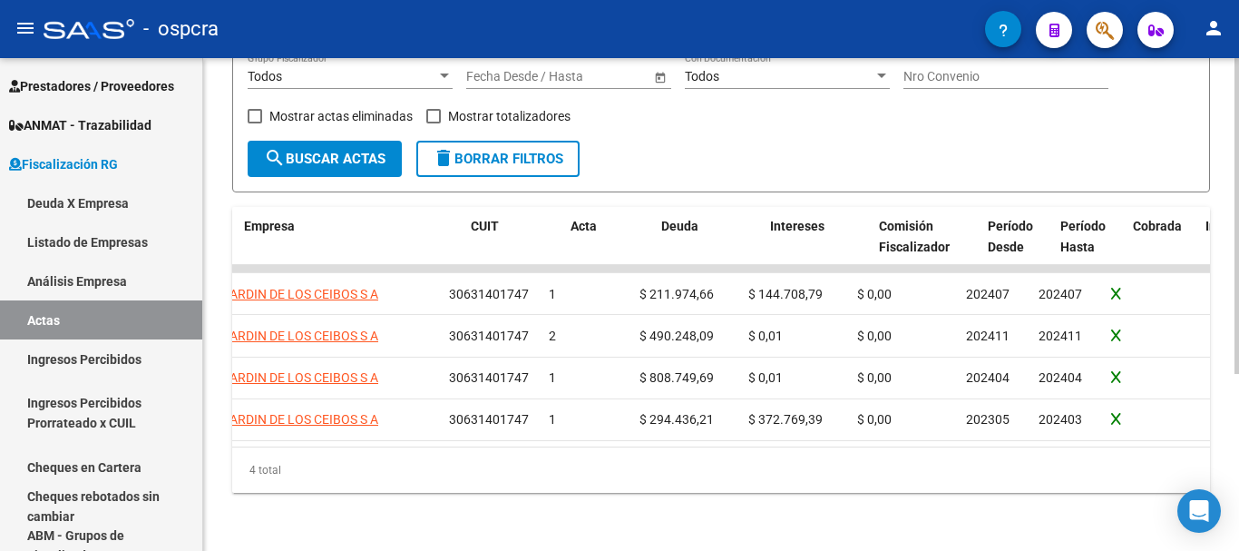
scroll to position [0, 285]
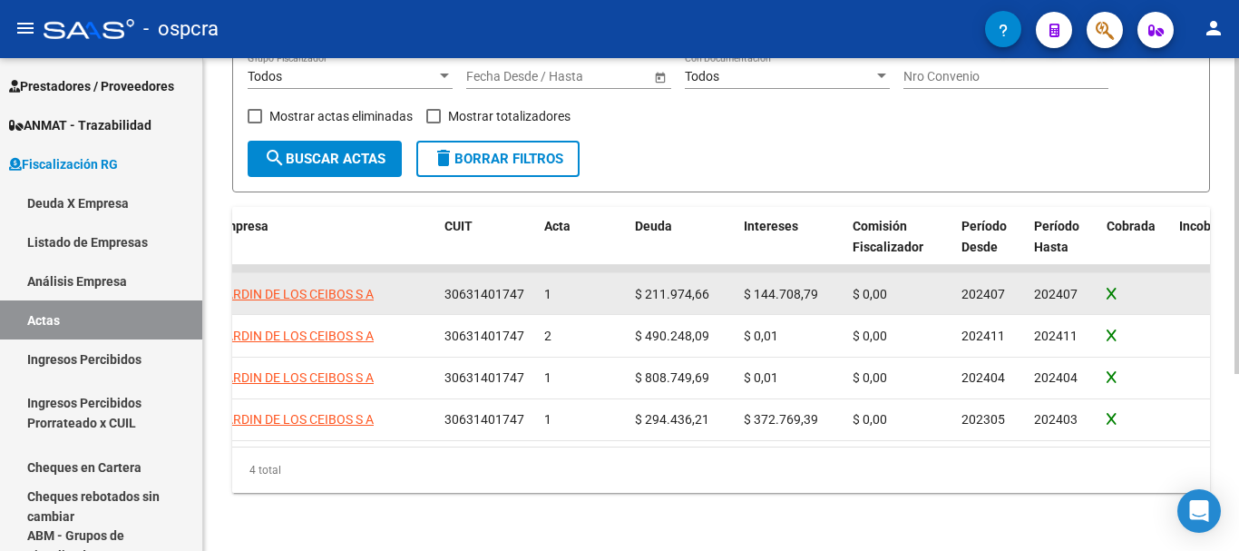
drag, startPoint x: 981, startPoint y: 279, endPoint x: 1006, endPoint y: 280, distance: 24.5
click at [1006, 284] on div "202407" at bounding box center [991, 294] width 58 height 21
drag, startPoint x: 962, startPoint y: 287, endPoint x: 1037, endPoint y: 283, distance: 75.4
click at [1030, 285] on div "ABM 51 [DATE] [GEOGRAPHIC_DATA] S A 30631401747 1 $ 211.974,66 $ 144.708,79 $ 0…" at bounding box center [999, 294] width 2104 height 42
drag, startPoint x: 1070, startPoint y: 282, endPoint x: 1079, endPoint y: 281, distance: 9.1
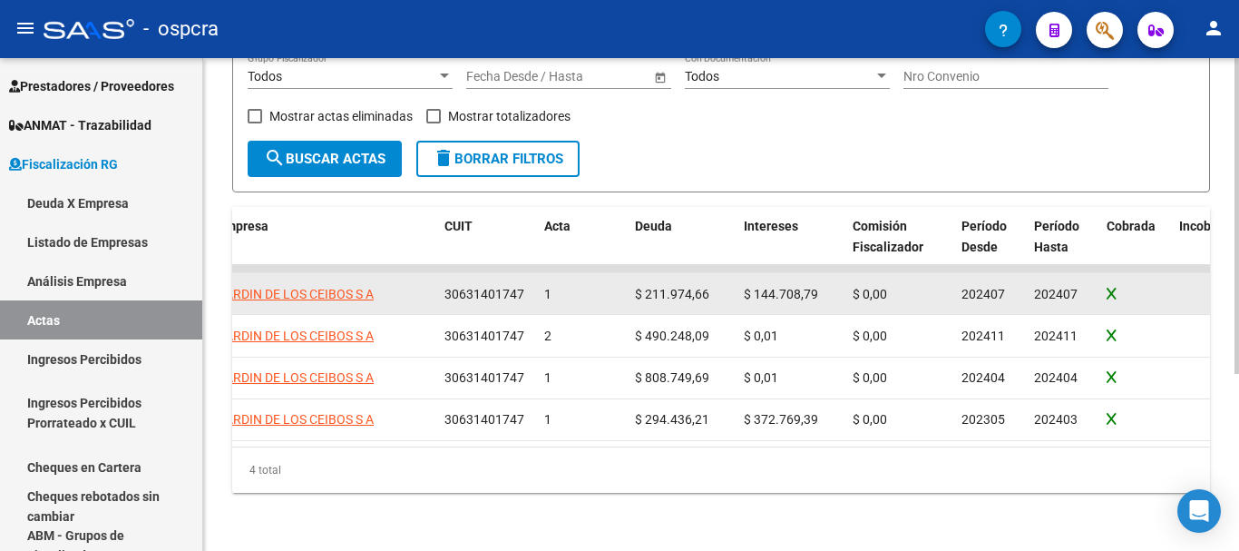
click at [1079, 284] on div "202407" at bounding box center [1063, 294] width 58 height 21
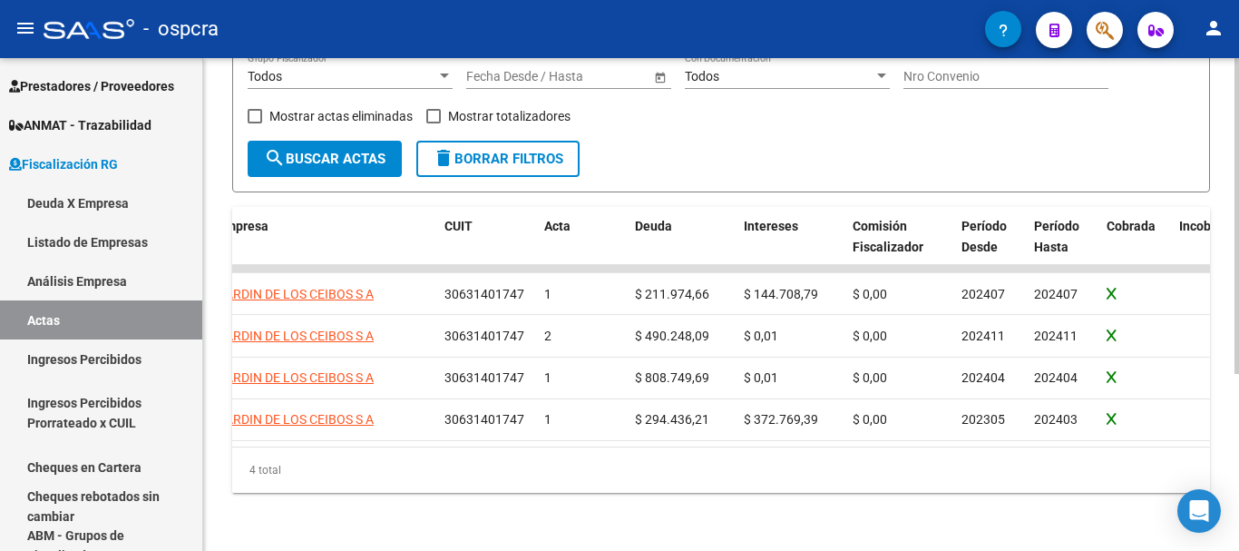
click at [797, 450] on div "Acciones ID Fecha Empresa CUIT Acta Deuda Intereses Comisión Fiscalizador Perío…" at bounding box center [721, 349] width 978 height 285
click at [673, 470] on div "4 total" at bounding box center [721, 469] width 978 height 45
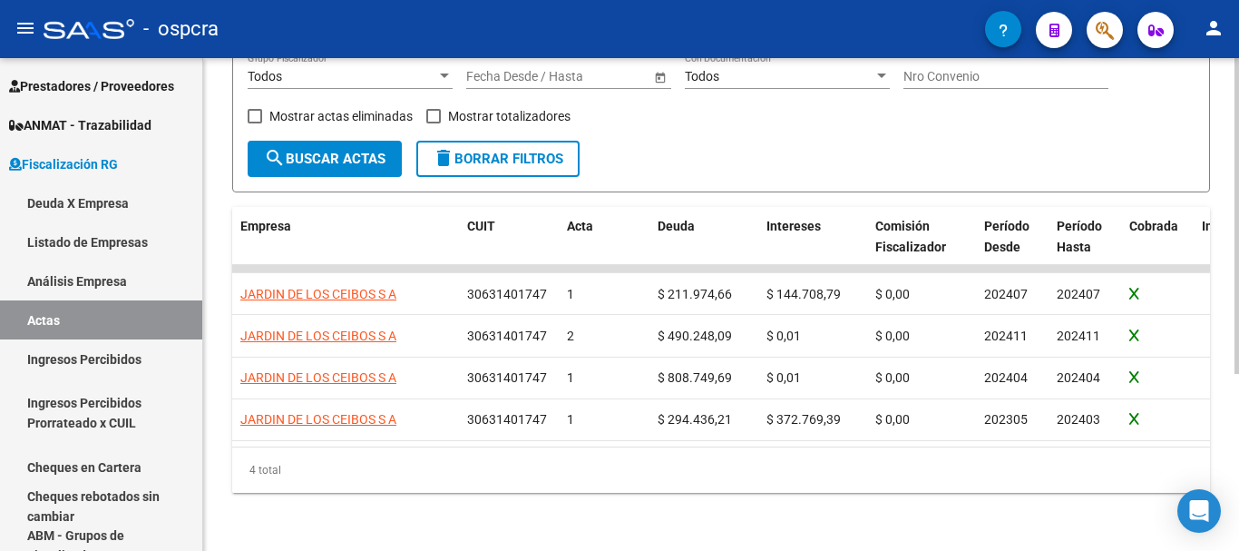
scroll to position [0, 0]
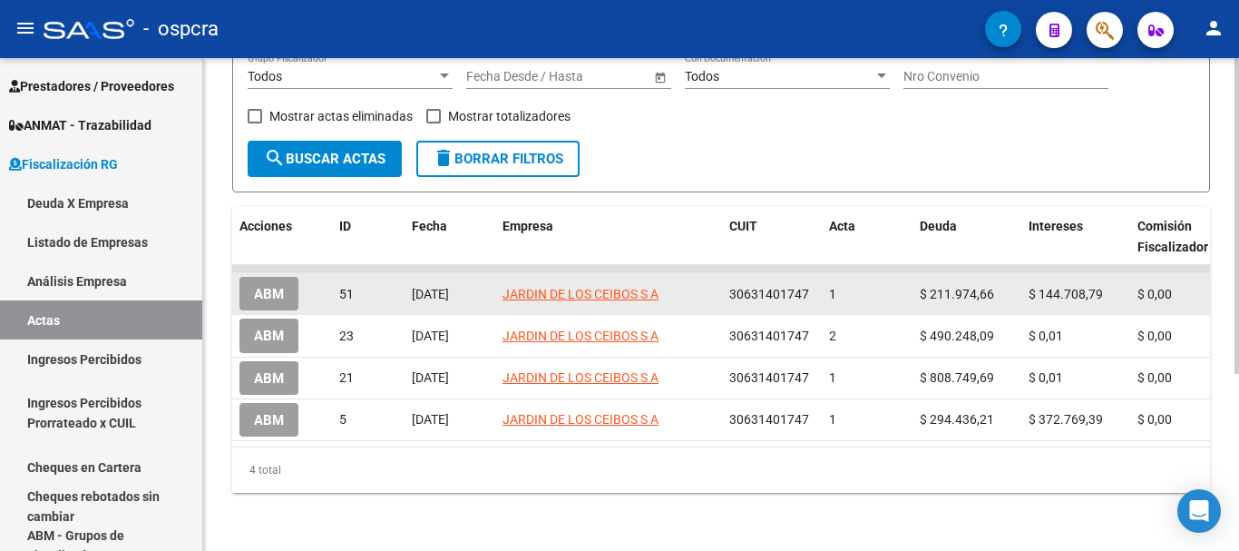
drag, startPoint x: 415, startPoint y: 290, endPoint x: 480, endPoint y: 290, distance: 64.4
click at [480, 290] on datatable-body-cell "[DATE]" at bounding box center [450, 293] width 91 height 41
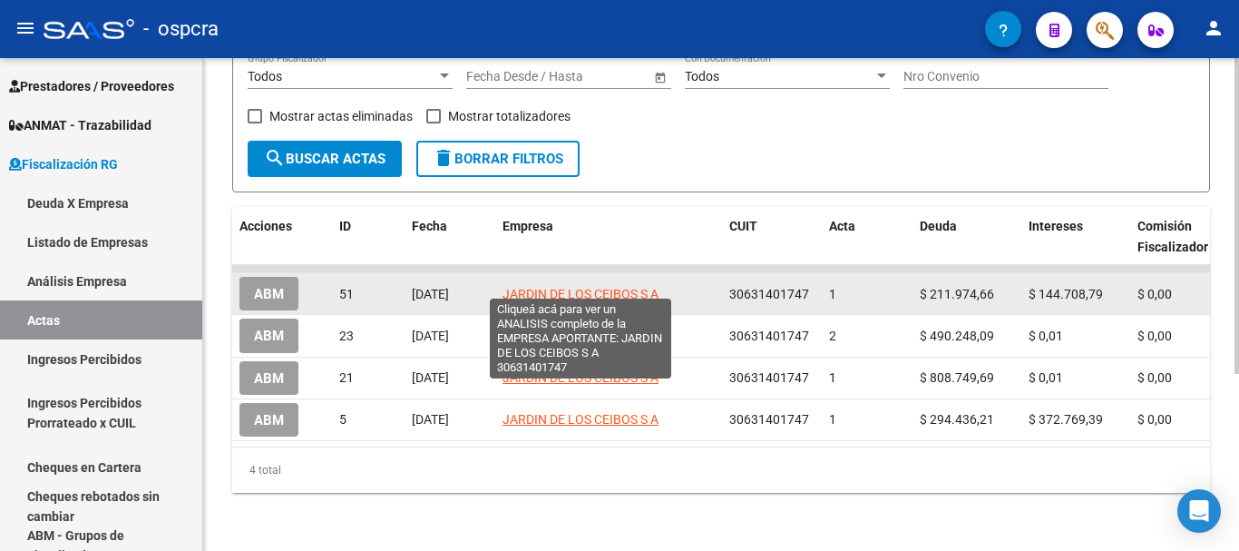
click at [566, 287] on span "JARDIN DE LOS CEIBOS S A" at bounding box center [581, 294] width 156 height 15
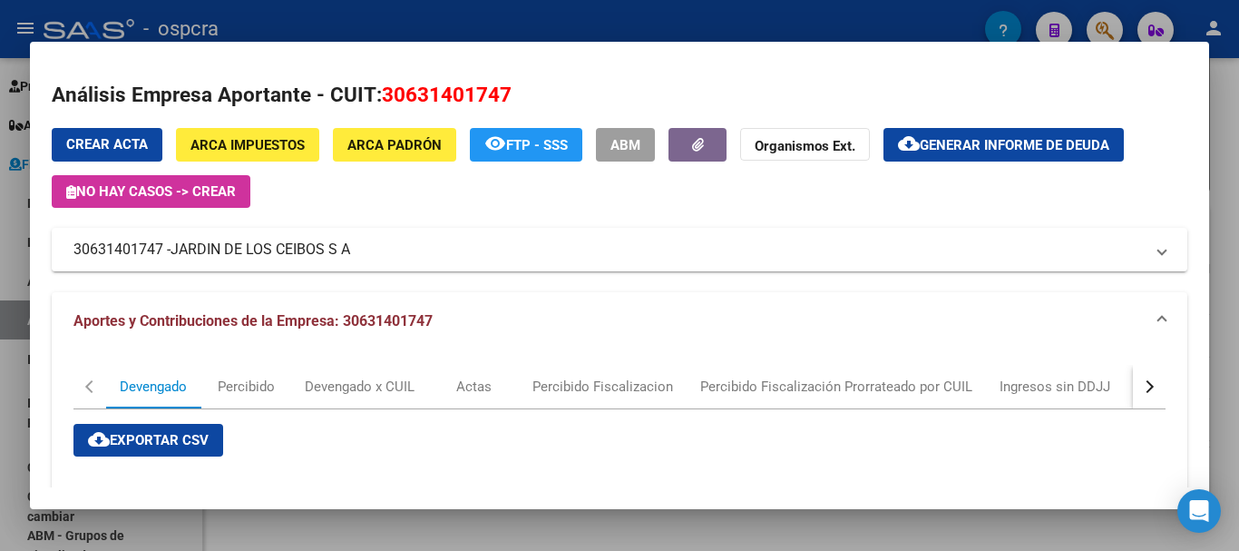
click at [5, 335] on div at bounding box center [619, 275] width 1239 height 551
click at [5, 335] on link "Actas" at bounding box center [101, 319] width 202 height 39
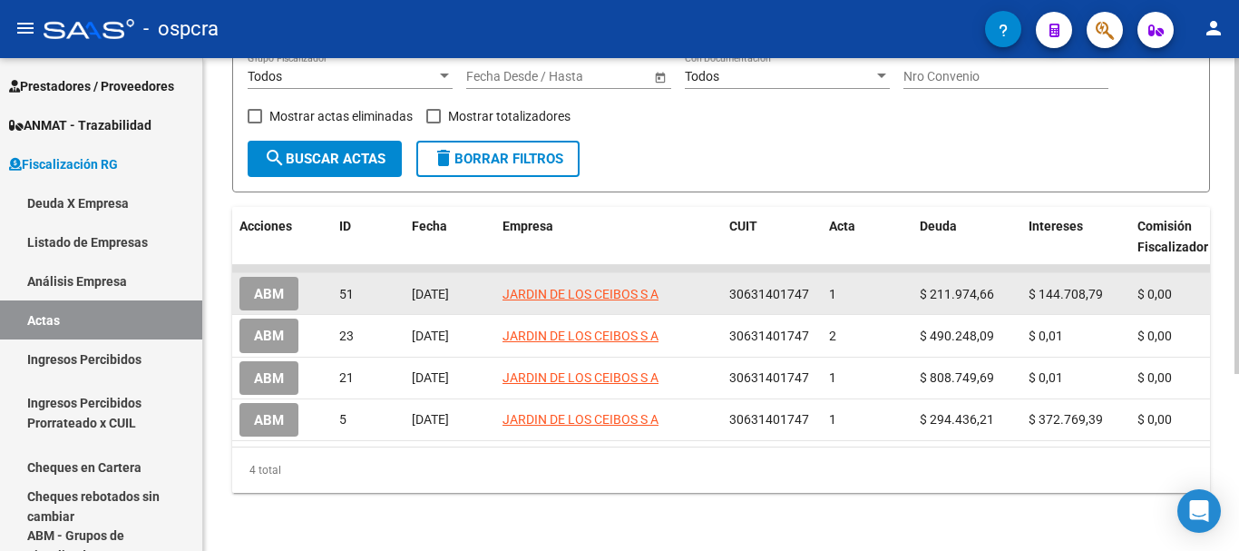
click at [274, 287] on span "ABM" at bounding box center [269, 294] width 30 height 16
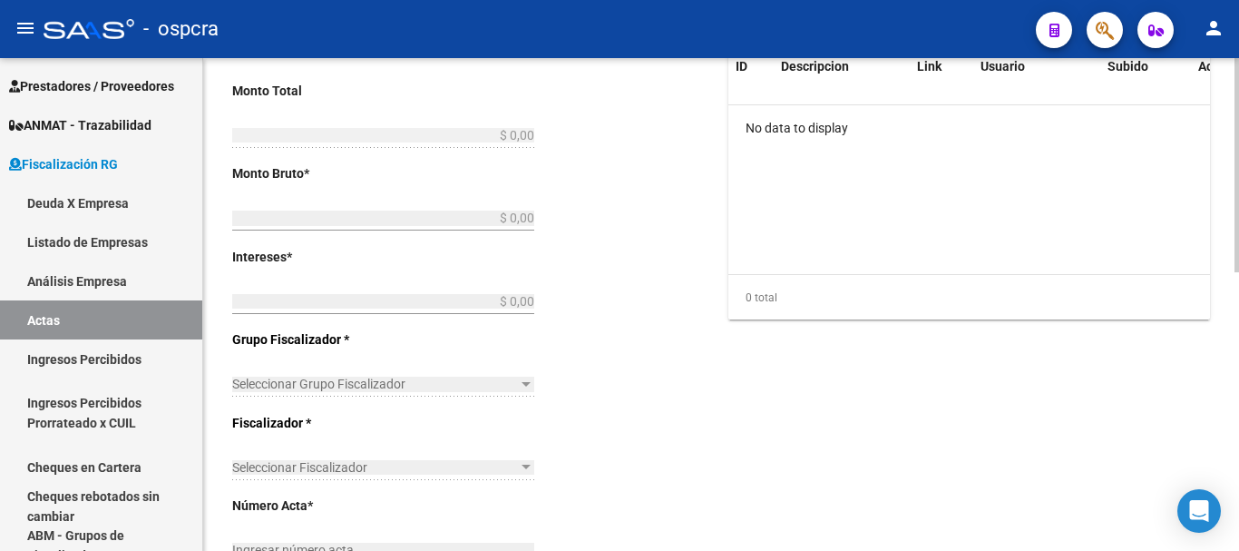
type input "202407"
type input "$ 356.683,45"
type input "$ 211.974,66"
type input "$ 144.708,79"
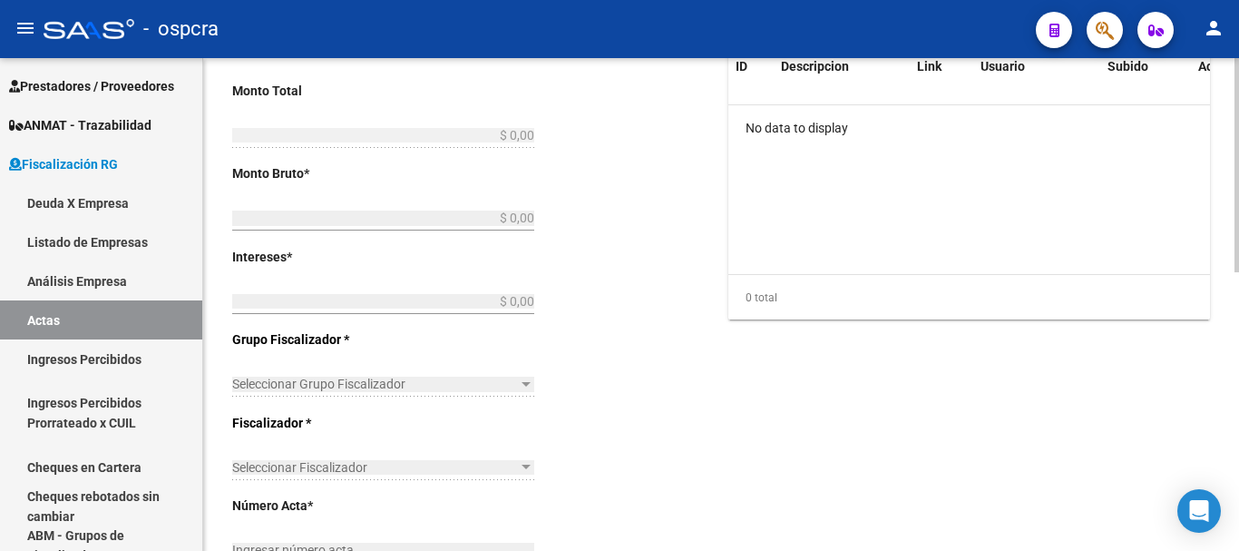
type input "1"
checkbox input "true"
type input "ABONA $370.550 - DIFERENCIA $13.866,55"
type input "[DATE]"
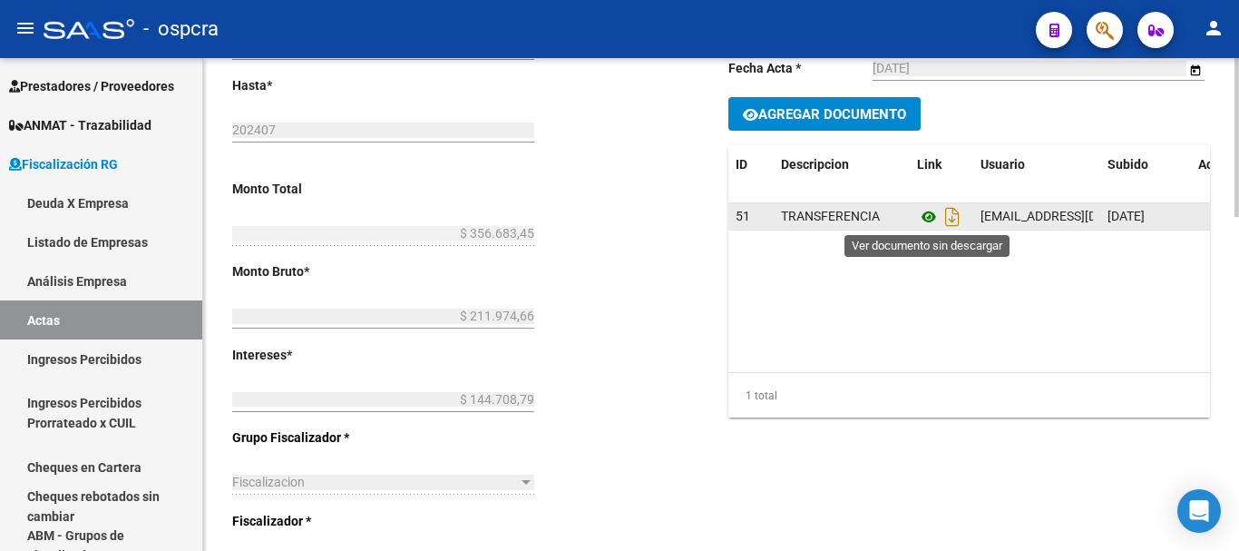
click at [933, 220] on icon at bounding box center [929, 217] width 24 height 22
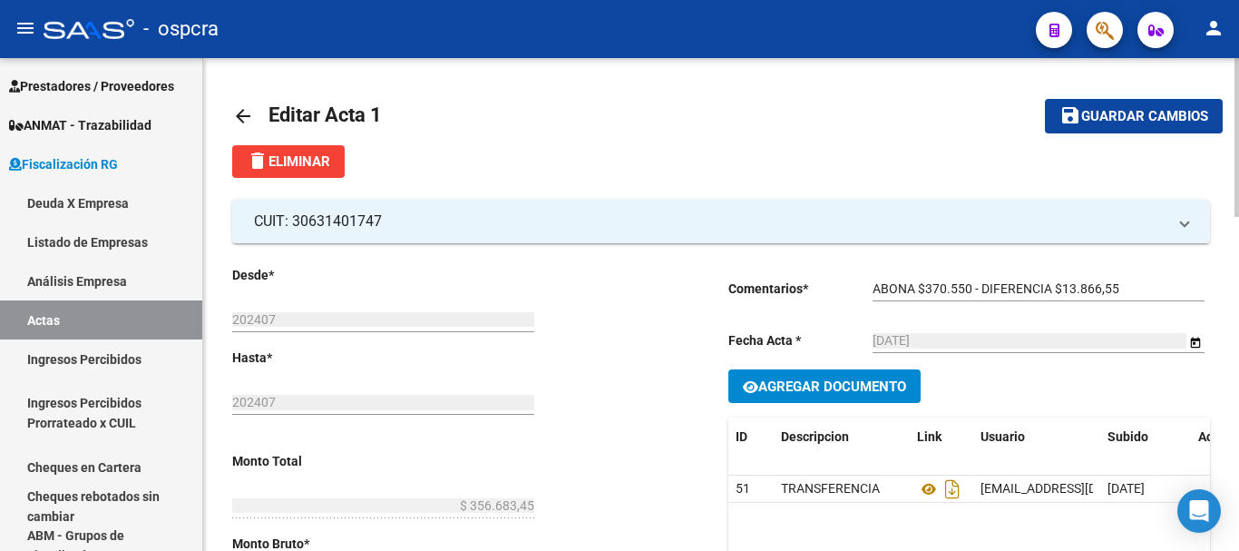
click at [232, 117] on mat-icon "arrow_back" at bounding box center [243, 116] width 22 height 22
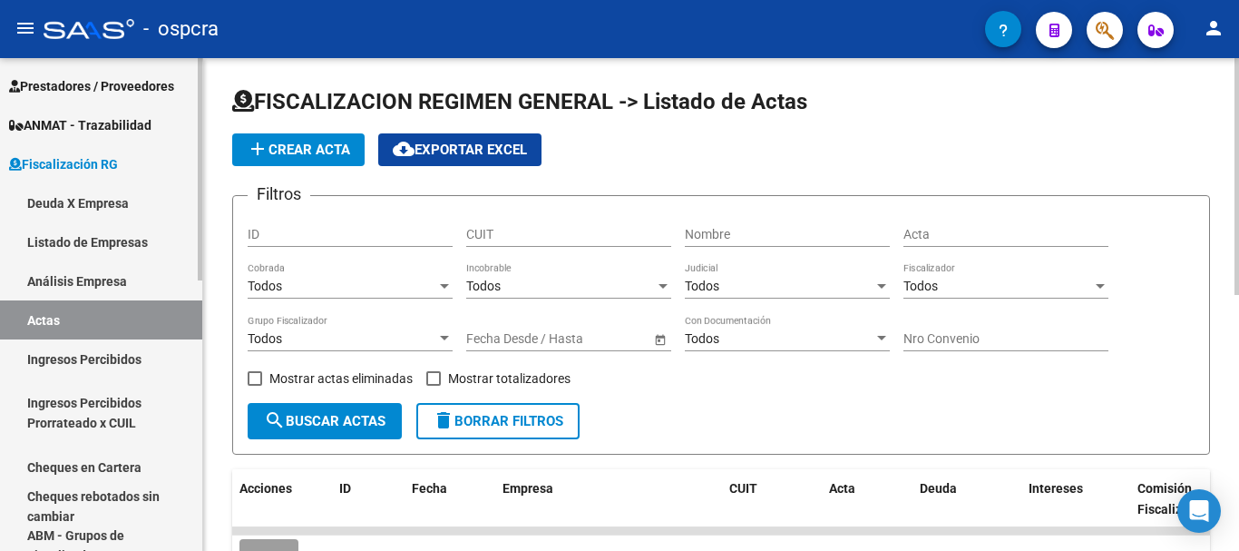
click at [109, 200] on link "Deuda X Empresa" at bounding box center [101, 202] width 202 height 39
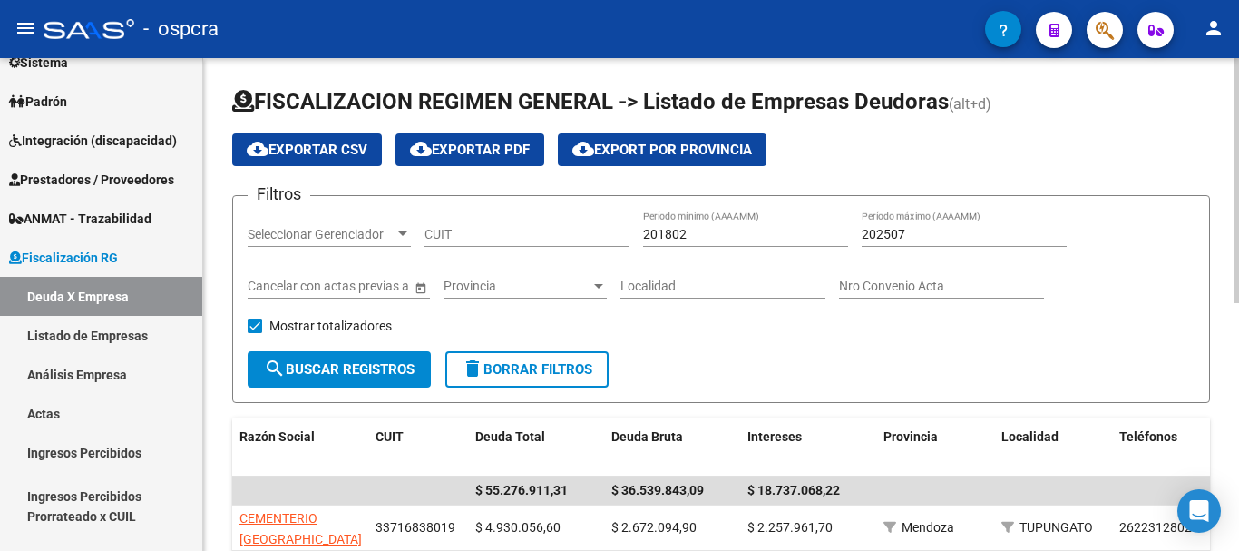
scroll to position [144, 0]
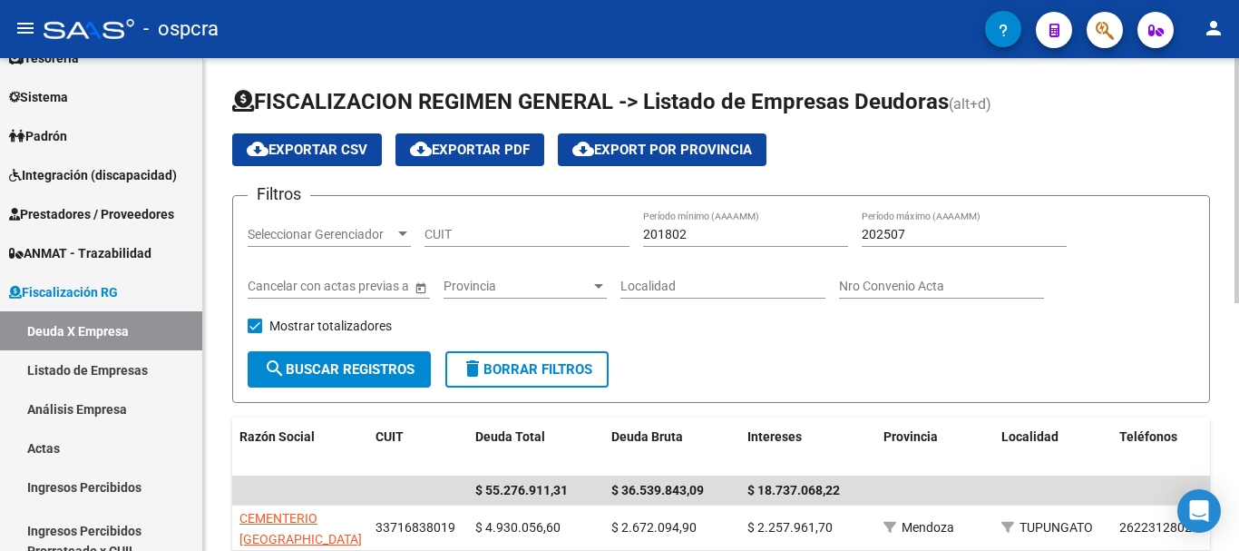
click at [450, 236] on input "CUIT" at bounding box center [527, 234] width 205 height 15
paste input "30-63140174-7"
type input "30-63140174-7"
click at [359, 368] on span "search Buscar Registros" at bounding box center [339, 369] width 151 height 16
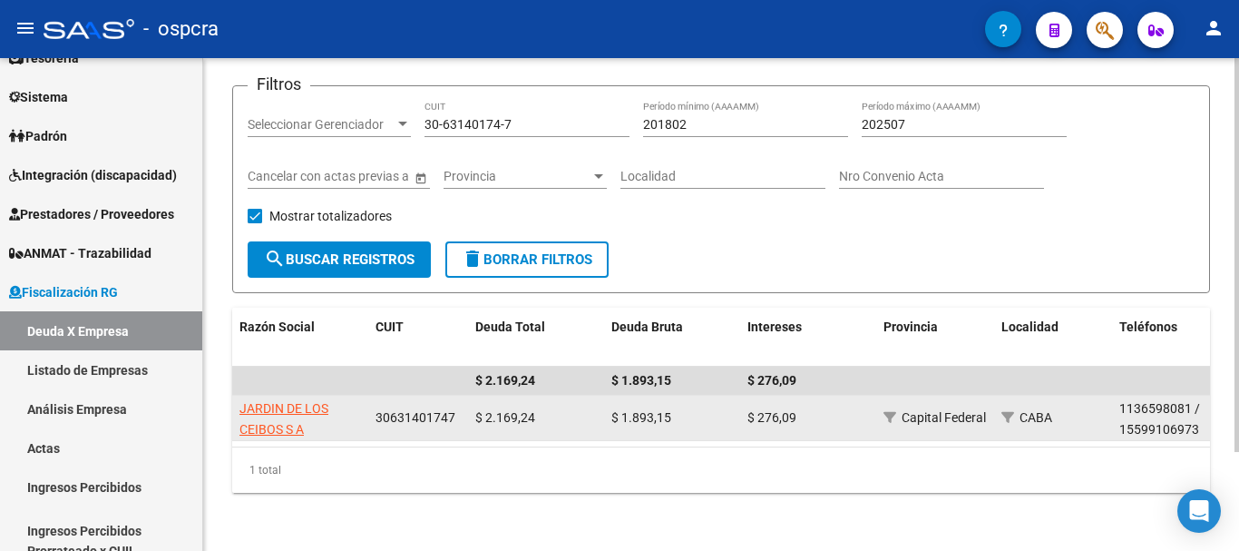
scroll to position [124, 0]
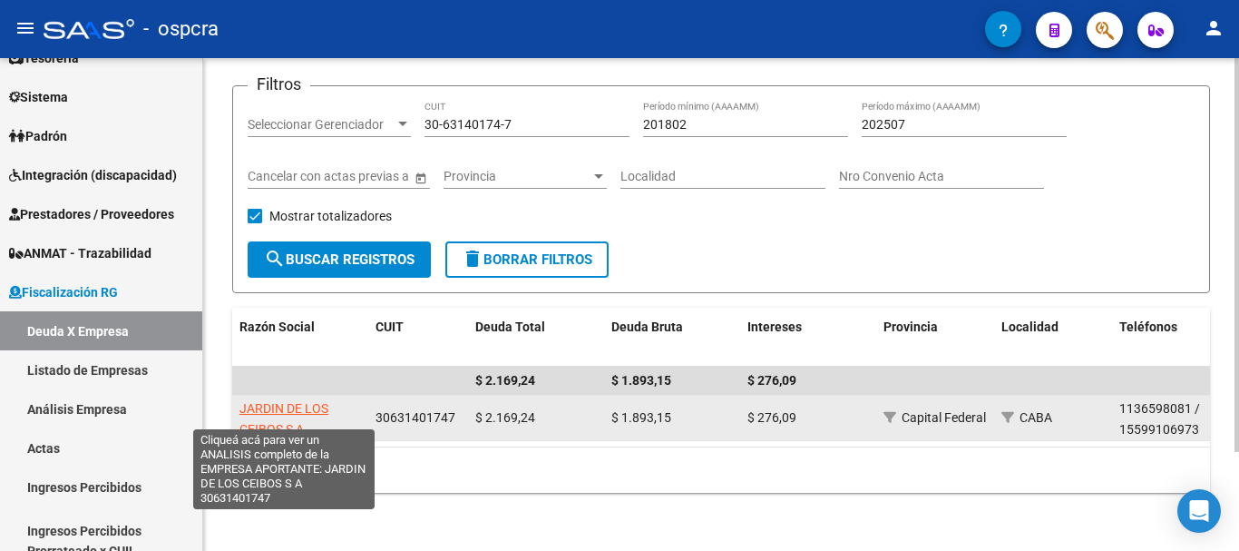
click at [280, 411] on span "JARDIN DE LOS CEIBOS S A" at bounding box center [283, 418] width 89 height 35
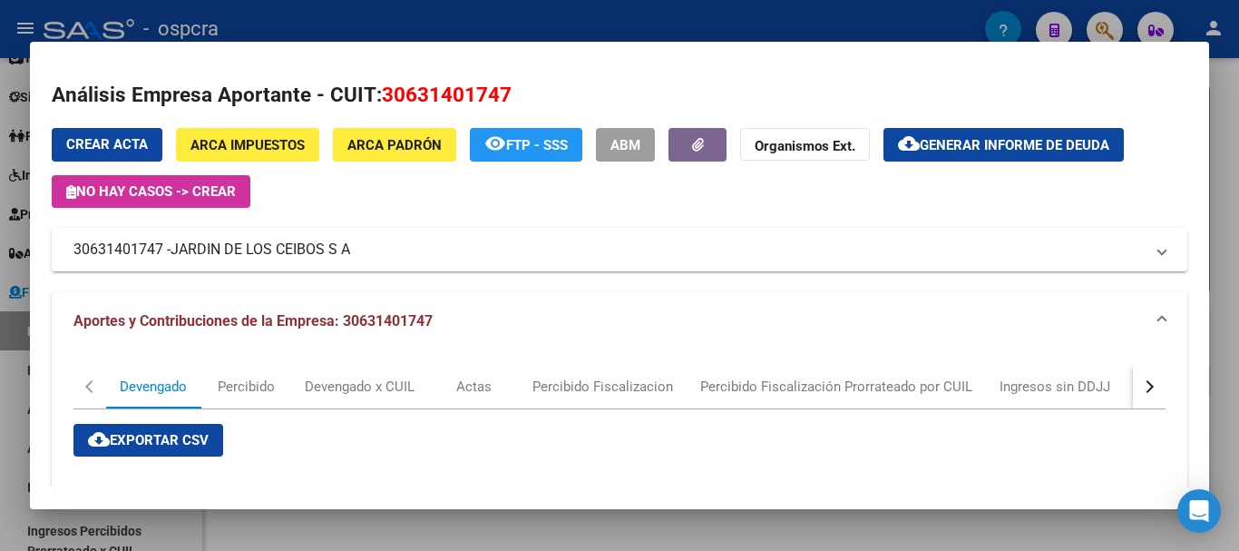
click at [572, 259] on mat-panel-title "30631401747 - [GEOGRAPHIC_DATA] S A" at bounding box center [608, 250] width 1070 height 22
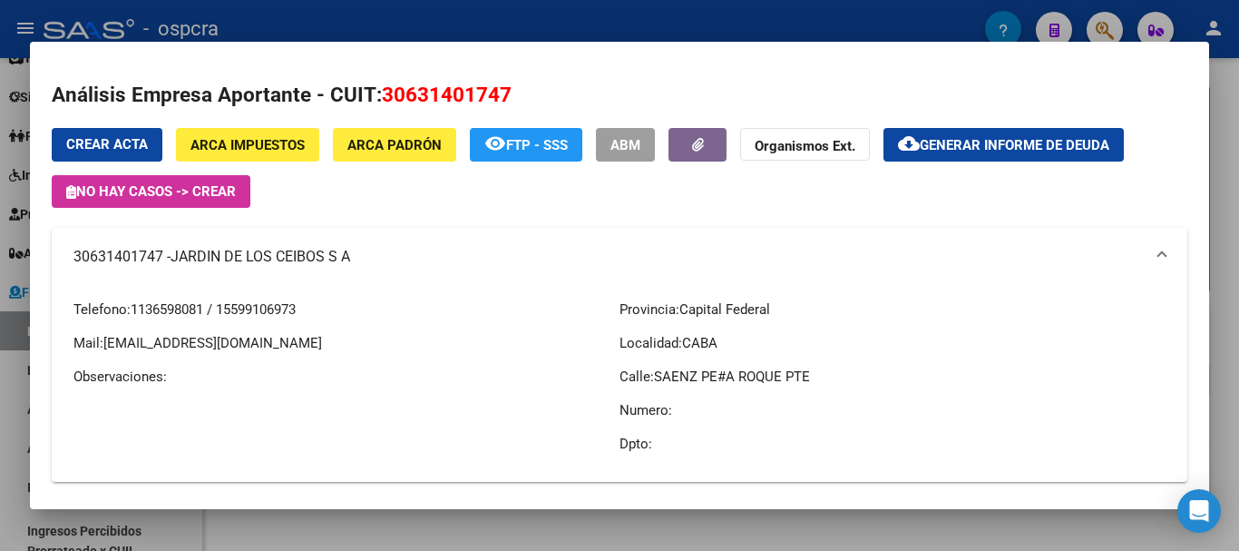
click at [1125, 239] on mat-expansion-panel-header "30631401747 - [GEOGRAPHIC_DATA] S A" at bounding box center [620, 257] width 1136 height 58
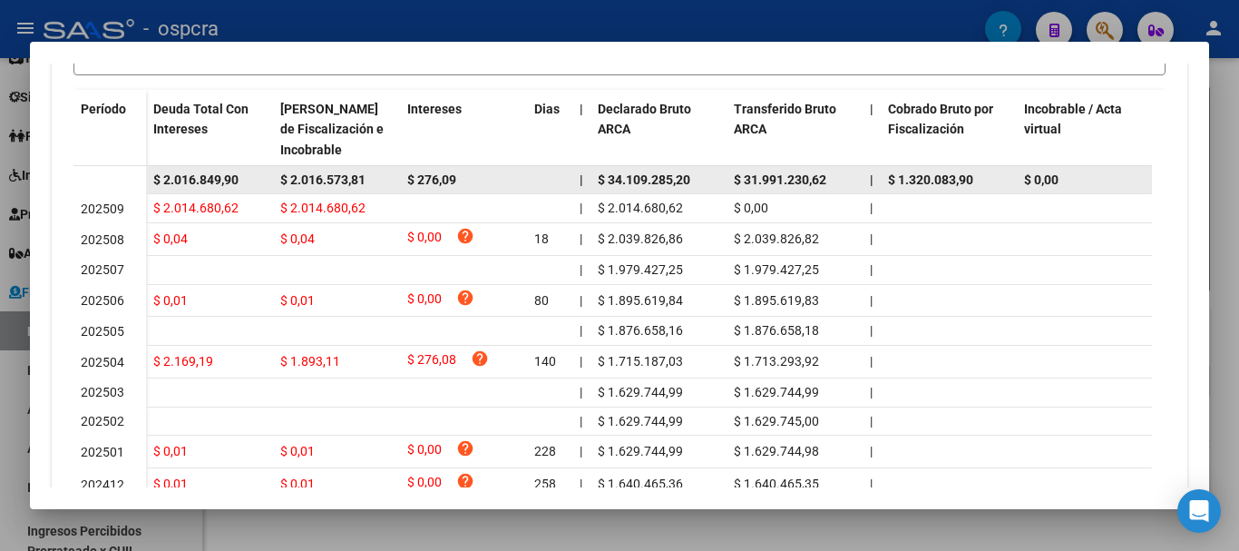
scroll to position [635, 0]
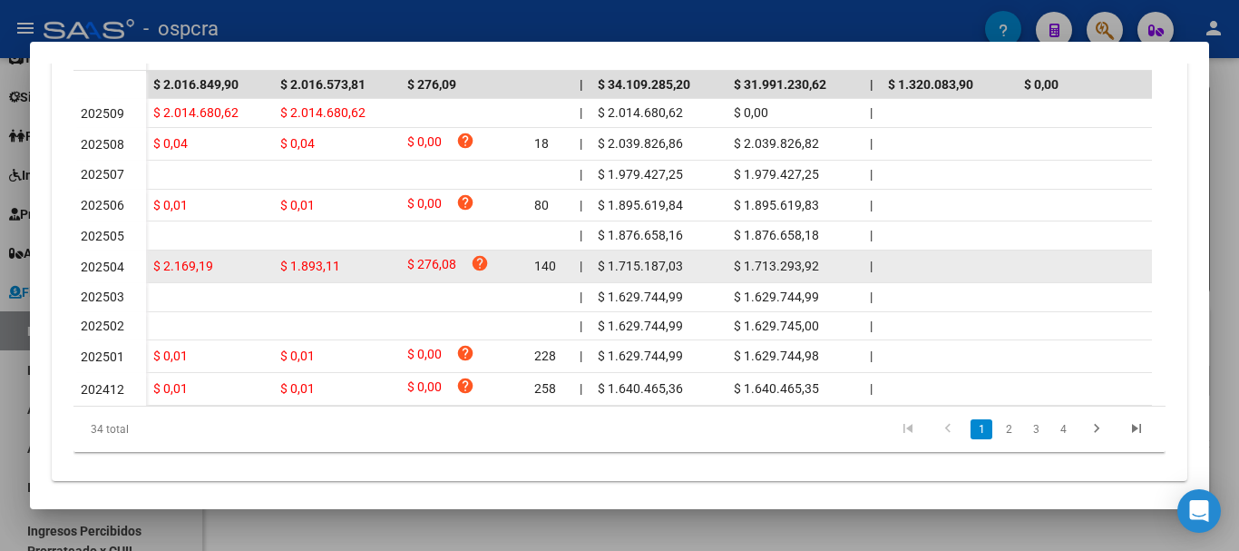
click at [122, 274] on span "202504" at bounding box center [103, 266] width 44 height 15
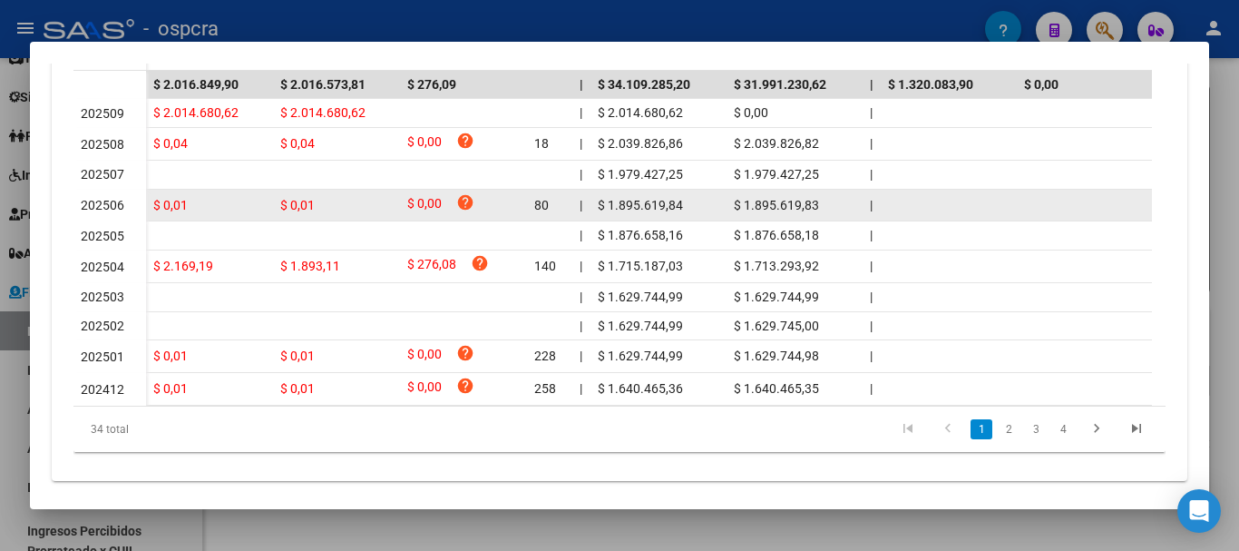
click at [142, 202] on datatable-body-cell "202506" at bounding box center [109, 206] width 73 height 33
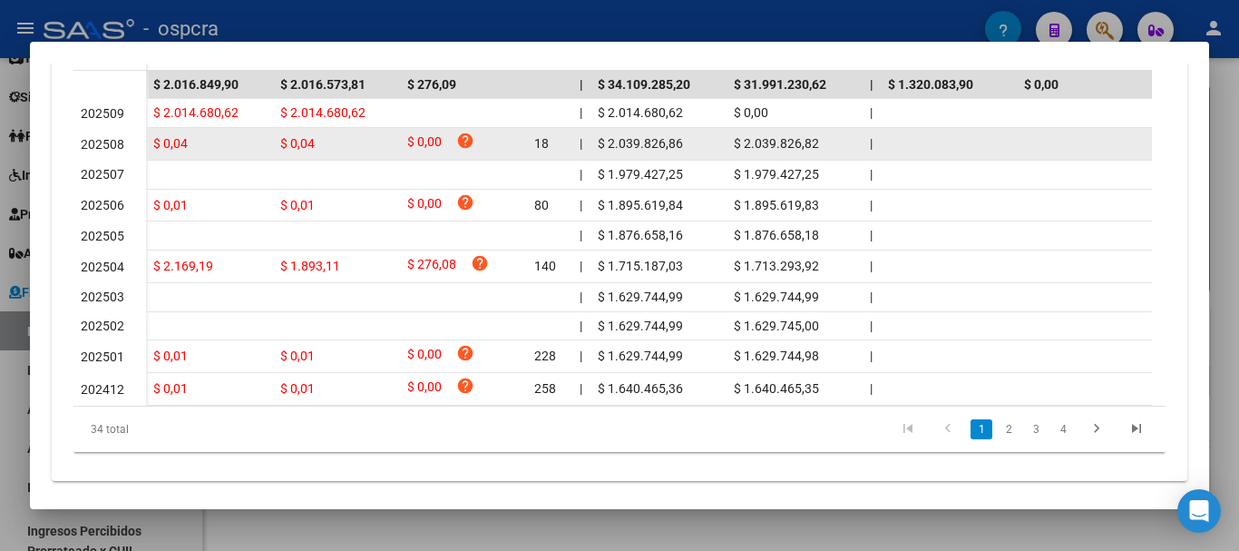
drag, startPoint x: 135, startPoint y: 141, endPoint x: 960, endPoint y: 143, distance: 824.6
click at [960, 143] on datatable-body-row "202508 $ 0,04 $ 0,04 $ 0,00 help 18 | $ 2.039.826,86 $ 2.039.826,82 | | $ 0,00 …" at bounding box center [1193, 144] width 2241 height 33
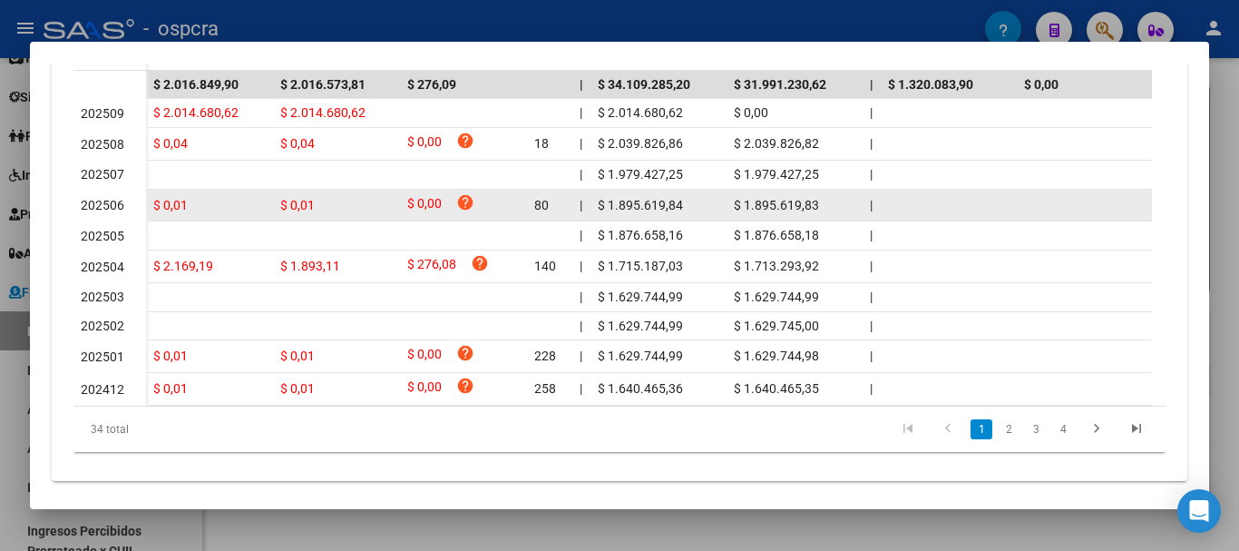
click at [801, 211] on span "$ 1.895.619,83" at bounding box center [776, 205] width 85 height 15
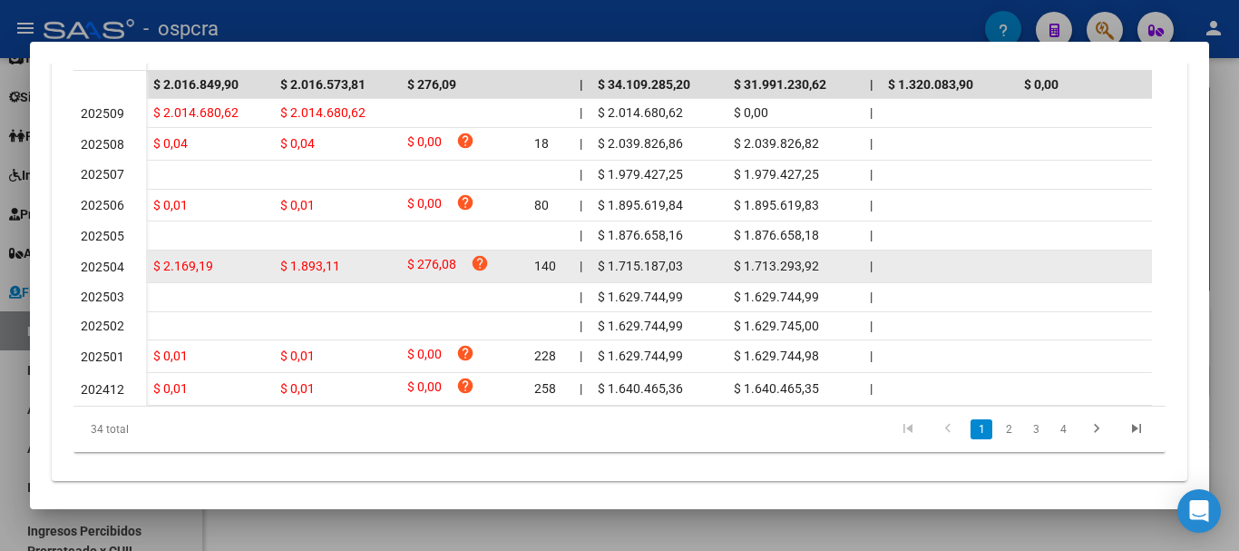
drag, startPoint x: 88, startPoint y: 268, endPoint x: 266, endPoint y: 269, distance: 177.8
click at [266, 269] on datatable-body-row "202504 $ 2.169,19 $ 1.893,11 $ 276,08 help 140 | $ 1.715.187,03 $ 1.713.293,92 …" at bounding box center [1193, 266] width 2241 height 33
click at [266, 269] on datatable-body-cell "$ 2.169,19" at bounding box center [209, 266] width 127 height 32
drag, startPoint x: 156, startPoint y: 266, endPoint x: 220, endPoint y: 266, distance: 63.5
click at [220, 266] on datatable-body-cell "$ 2.169,19" at bounding box center [209, 266] width 127 height 32
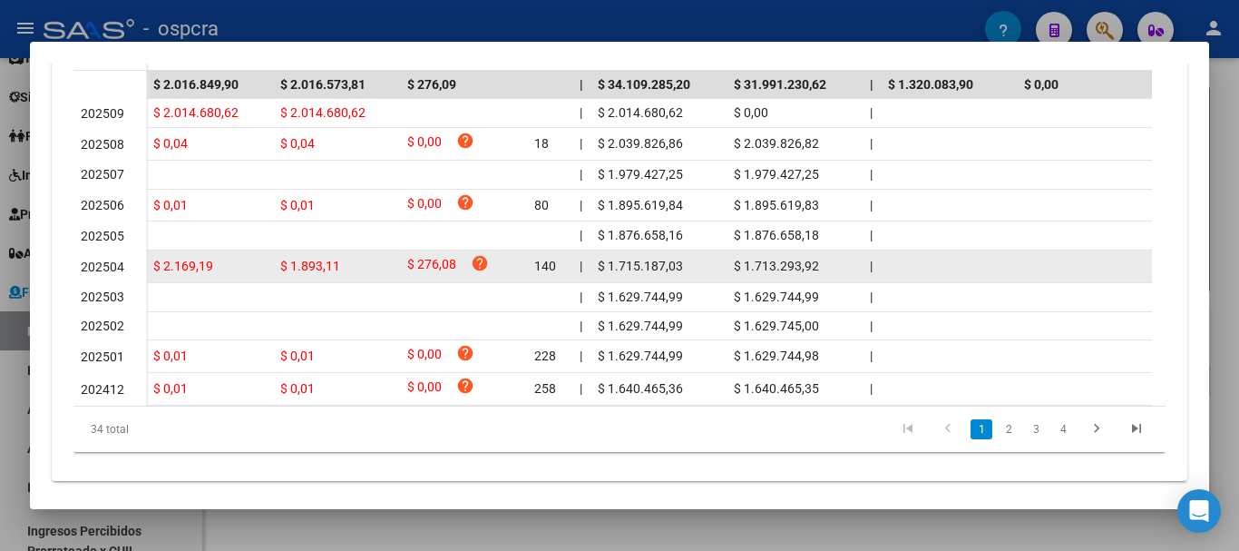
click at [220, 266] on div "$ 2.169,19" at bounding box center [209, 266] width 112 height 21
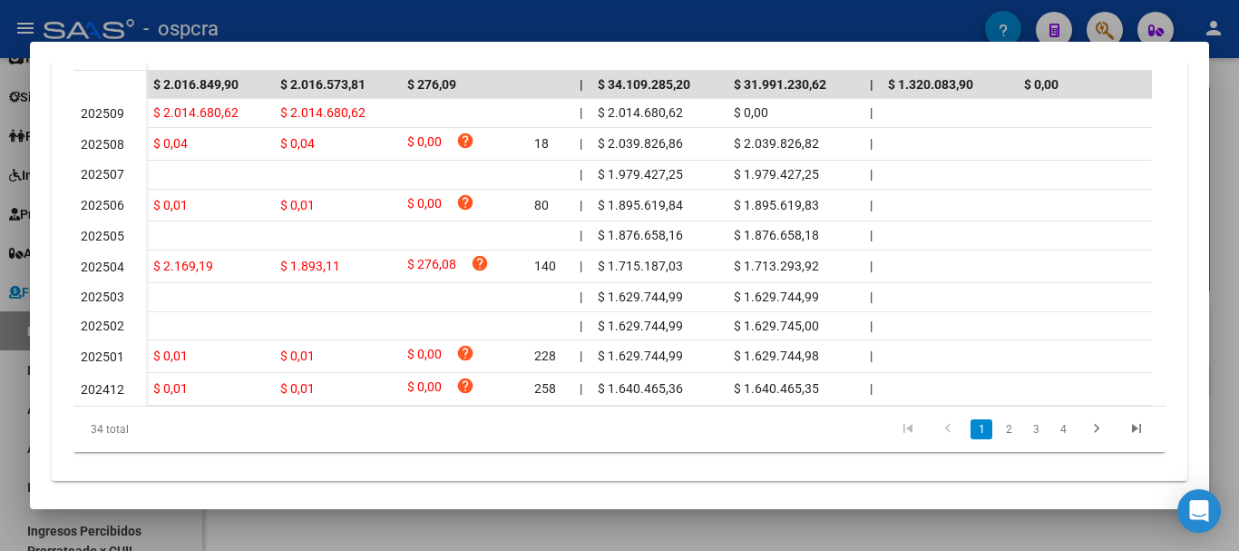
click at [17, 220] on div at bounding box center [619, 275] width 1239 height 551
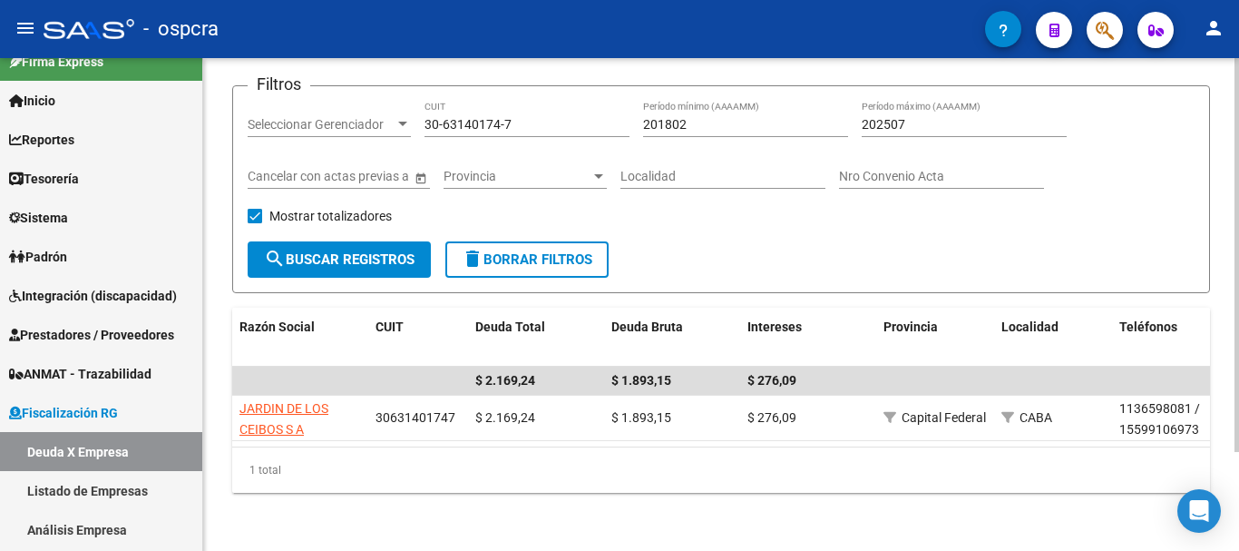
scroll to position [0, 0]
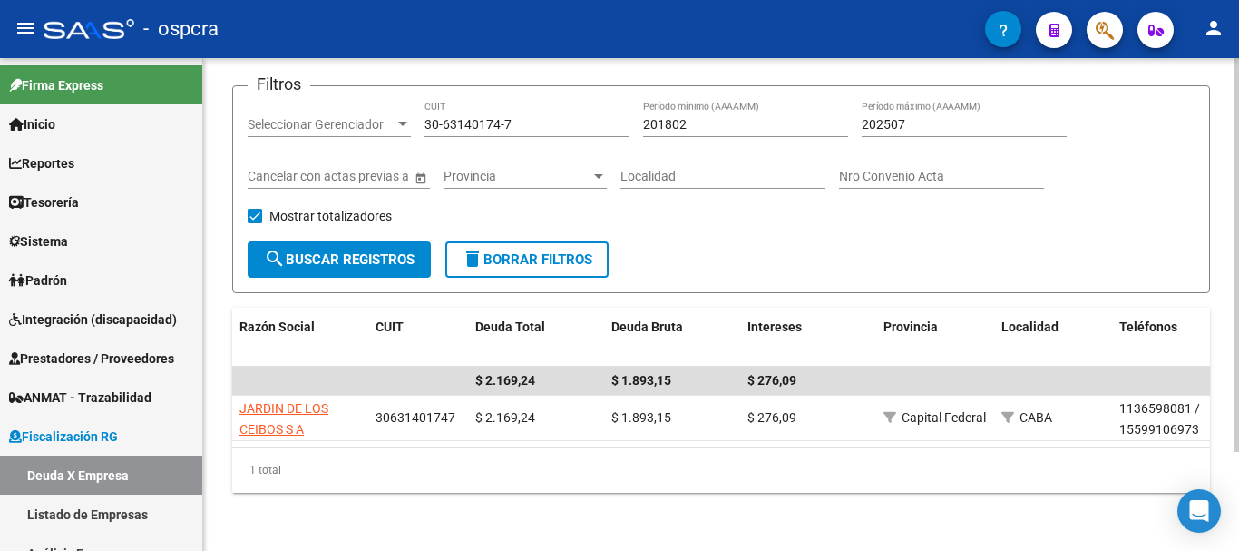
drag, startPoint x: 534, startPoint y: 101, endPoint x: 279, endPoint y: 93, distance: 255.0
click at [279, 101] on div "Filtros Seleccionar Gerenciador Seleccionar Gerenciador 30-63140174-7 CUIT 2018…" at bounding box center [721, 171] width 947 height 141
click at [587, 117] on input "30-63140174-7" at bounding box center [527, 124] width 205 height 15
drag, startPoint x: 577, startPoint y: 109, endPoint x: 317, endPoint y: 102, distance: 259.5
click at [317, 102] on div "Filtros Seleccionar Gerenciador Seleccionar Gerenciador 30-63140174-7 CUIT 2018…" at bounding box center [721, 171] width 947 height 141
